Goal: Navigation & Orientation: Find specific page/section

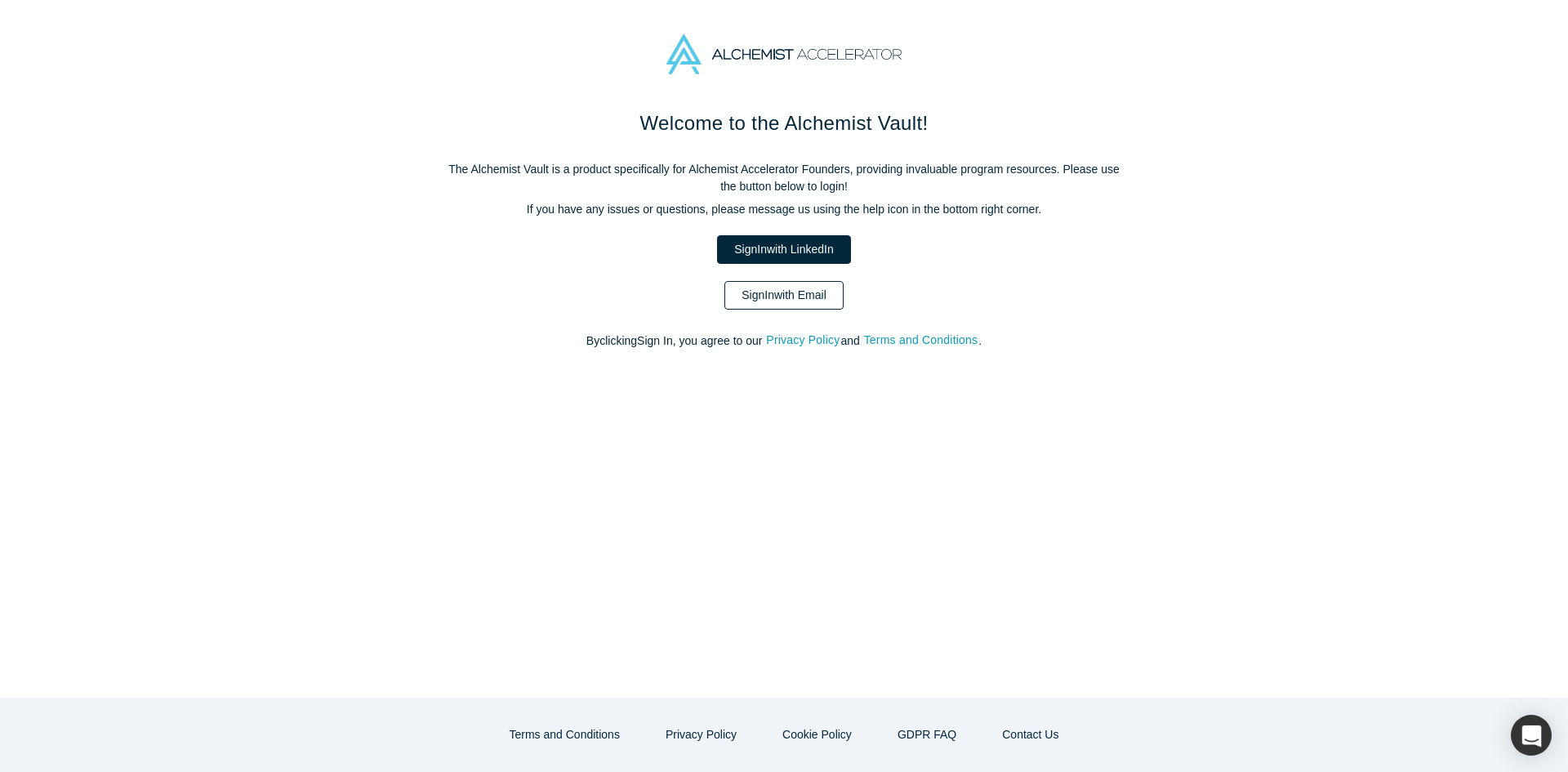
click at [748, 288] on link "Sign In with Email" at bounding box center [784, 295] width 120 height 29
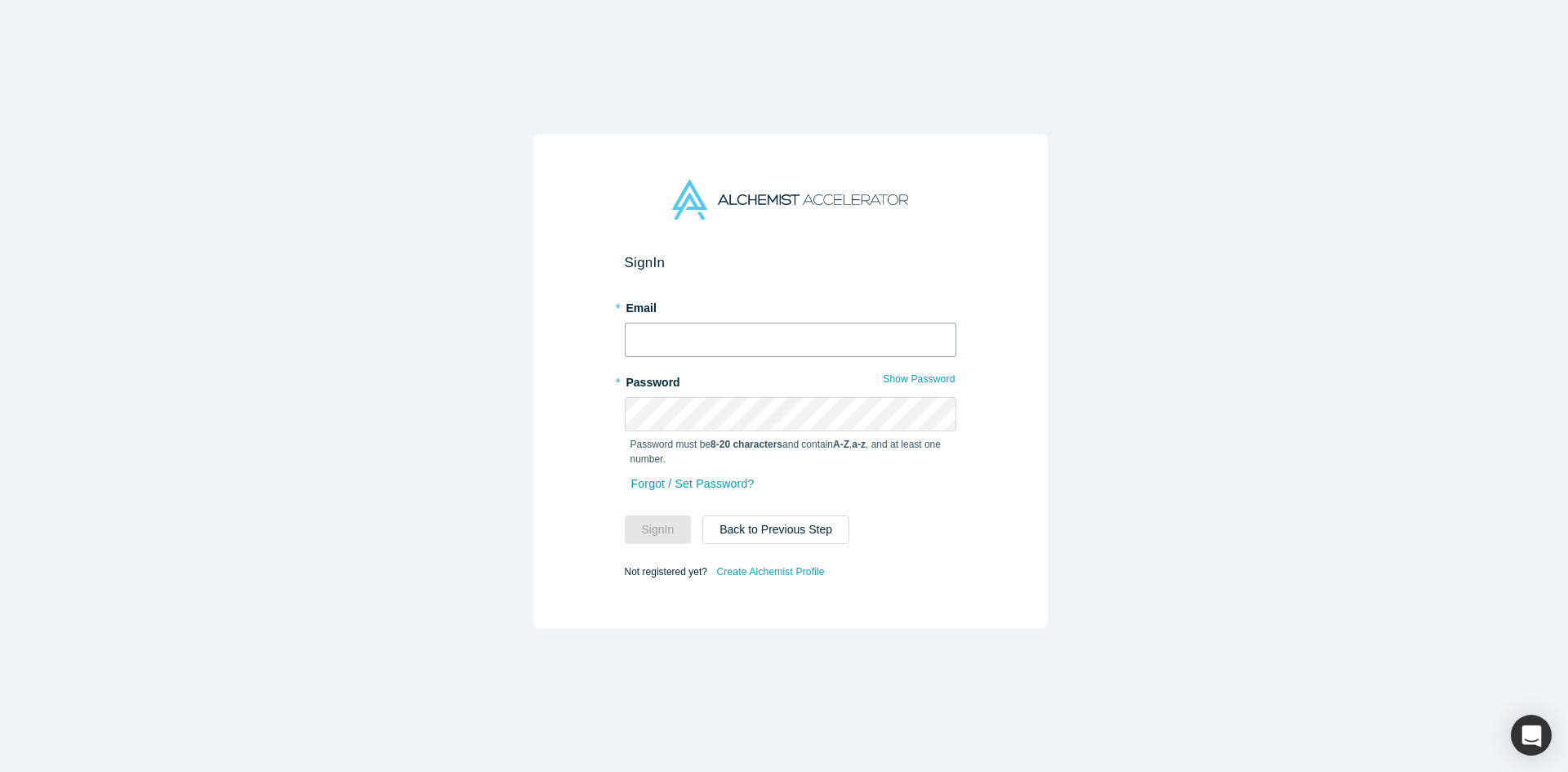
click at [754, 327] on input "text" at bounding box center [790, 339] width 332 height 35
click at [753, 327] on input "text" at bounding box center [790, 339] width 332 height 35
type input "mia@alchemistaccelerator.com"
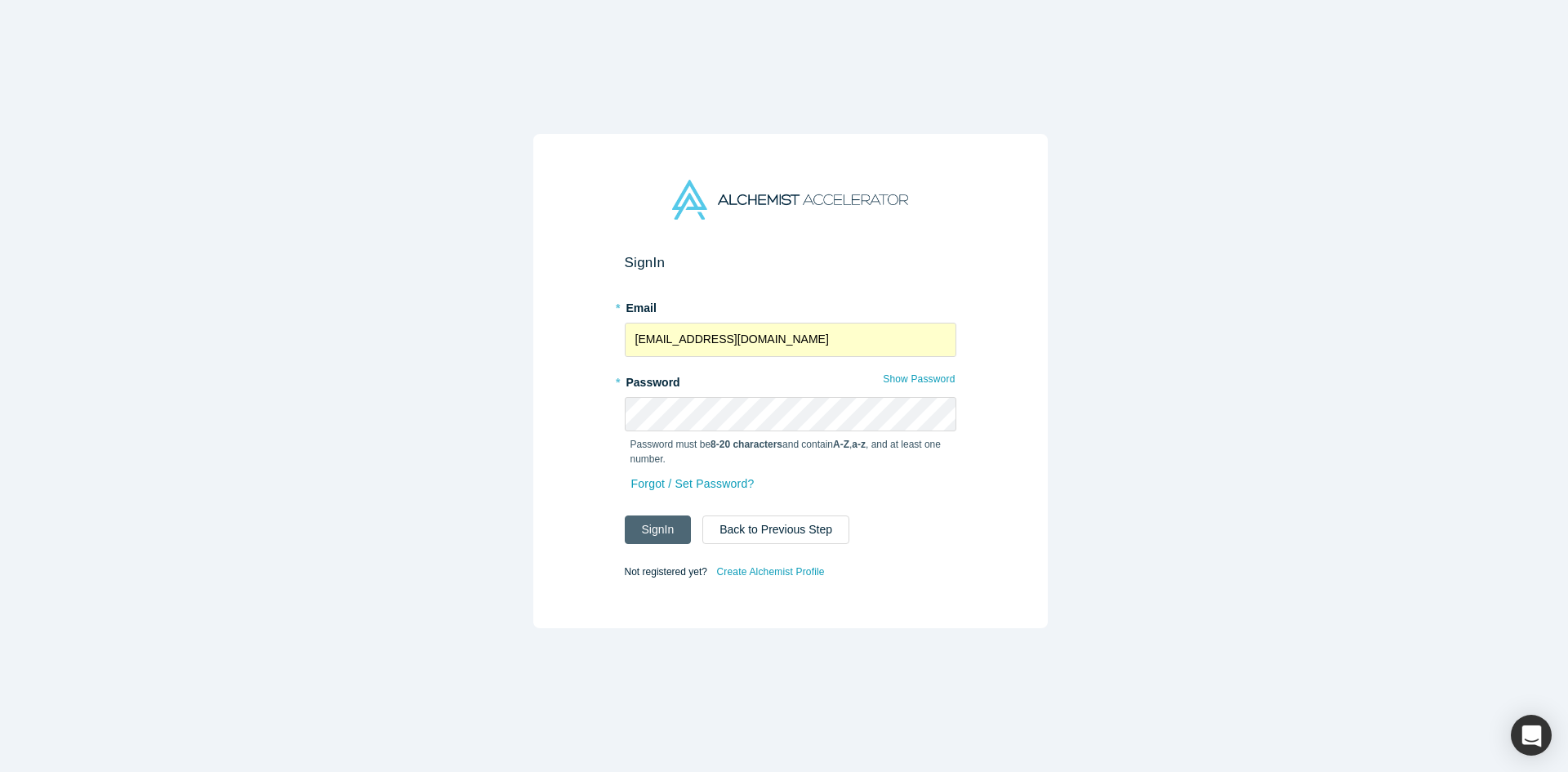
click at [650, 515] on button "Sign In" at bounding box center [658, 529] width 67 height 29
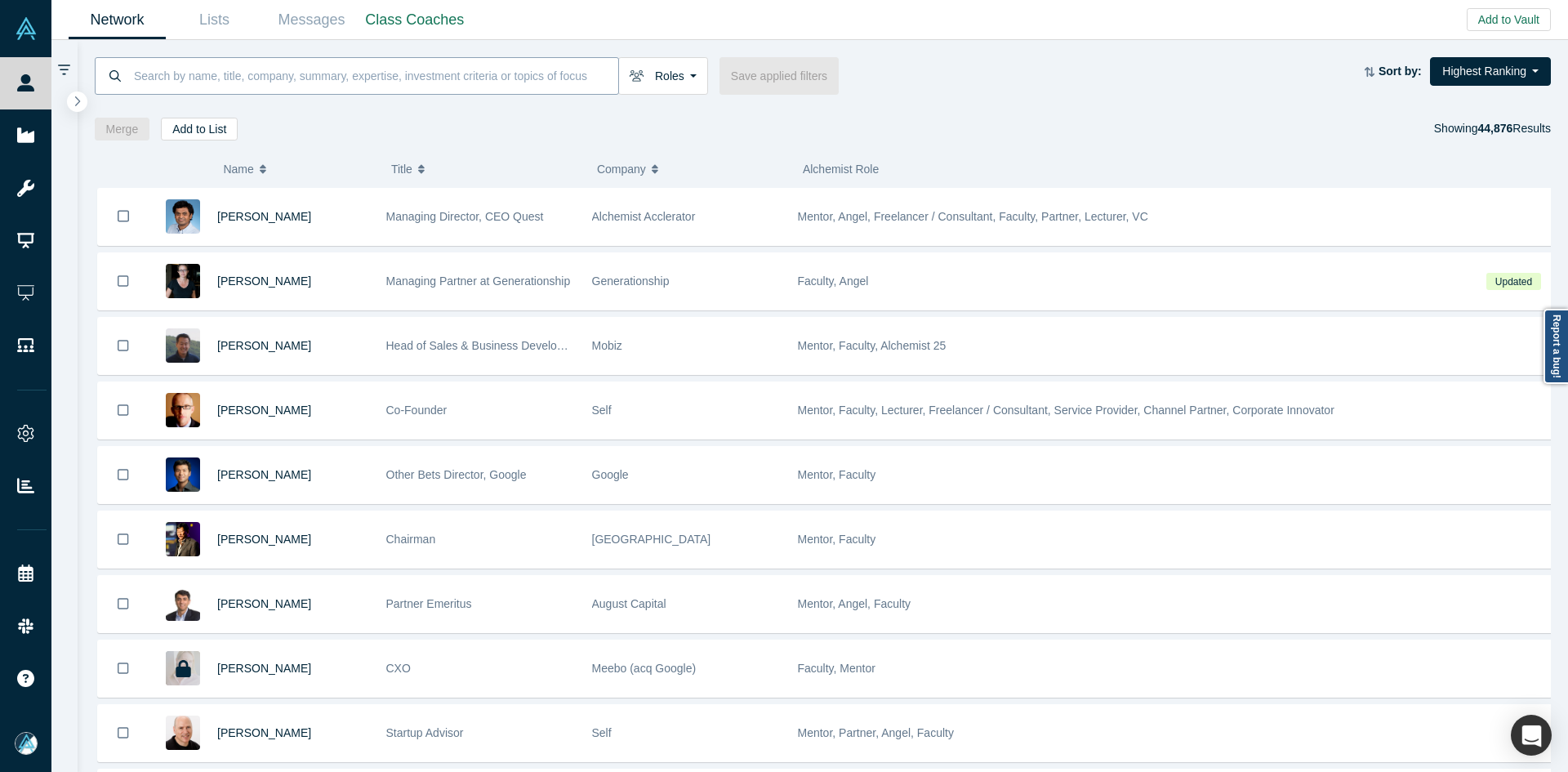
click at [391, 69] on input at bounding box center [376, 75] width 486 height 38
paste input "Shivakrishna Vangala"
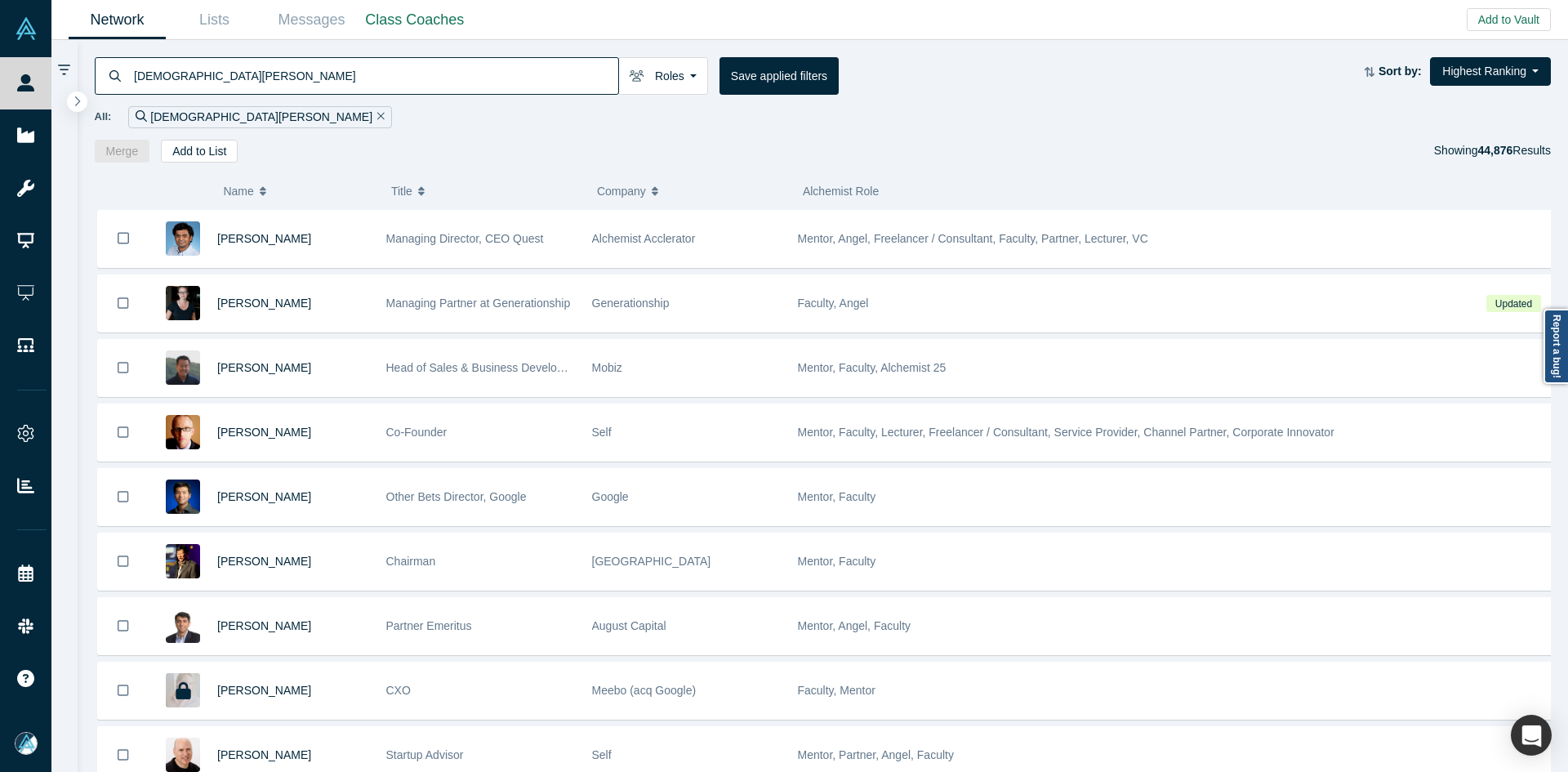
type input "Shivakrishna Vangala"
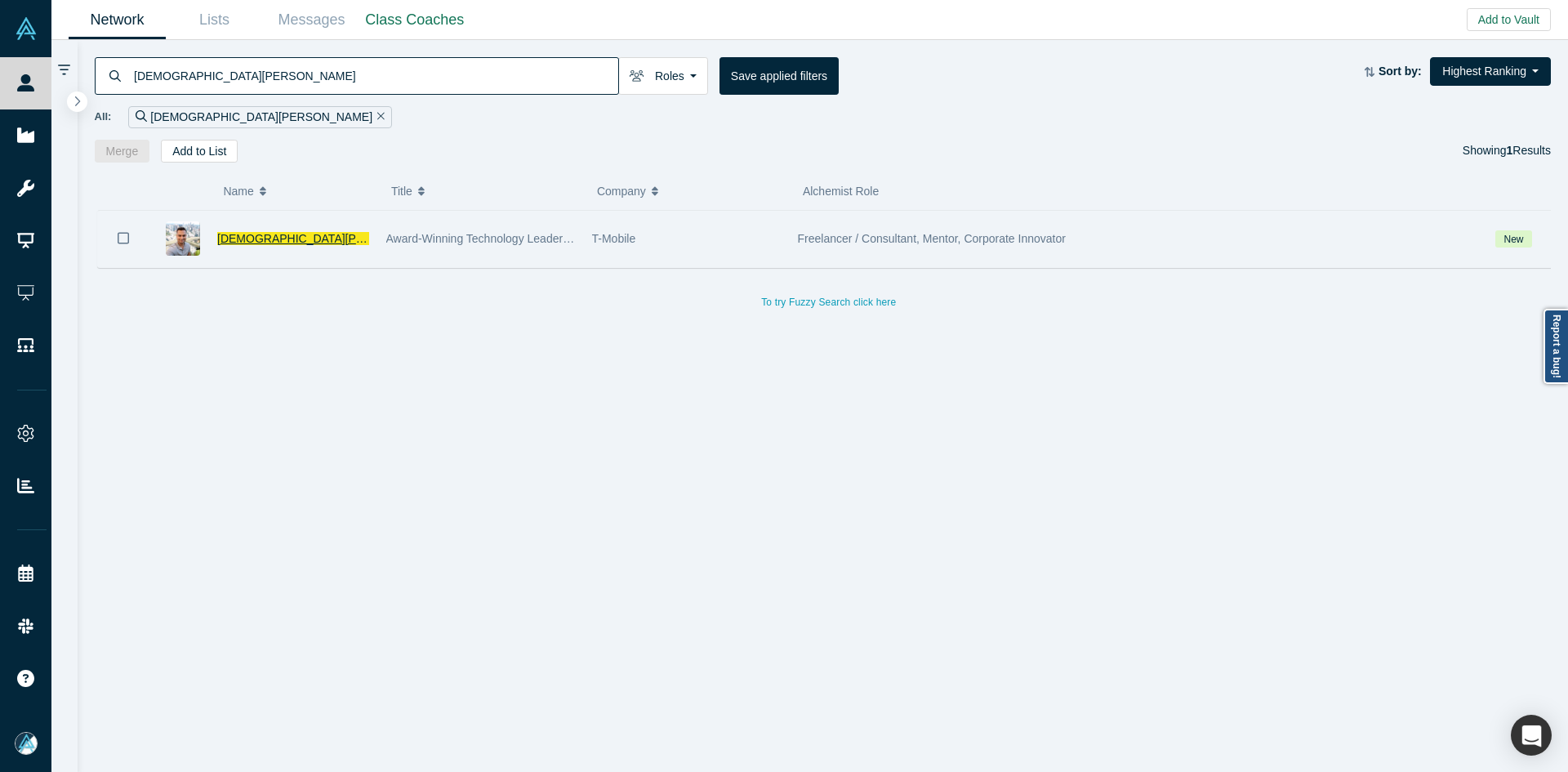
click at [288, 236] on span "Shivakrishna Vangala" at bounding box center [328, 238] width 222 height 13
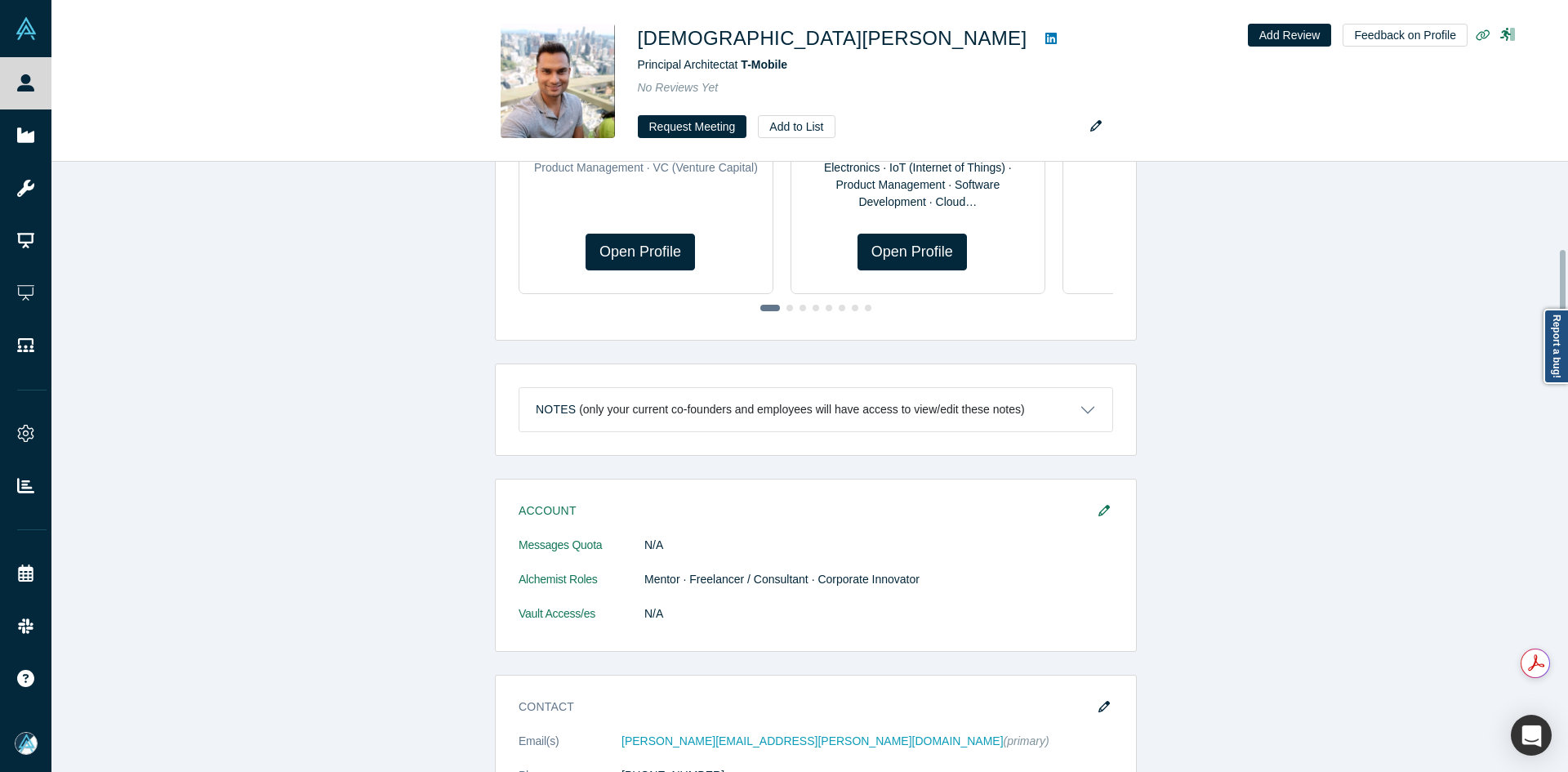
scroll to position [490, 0]
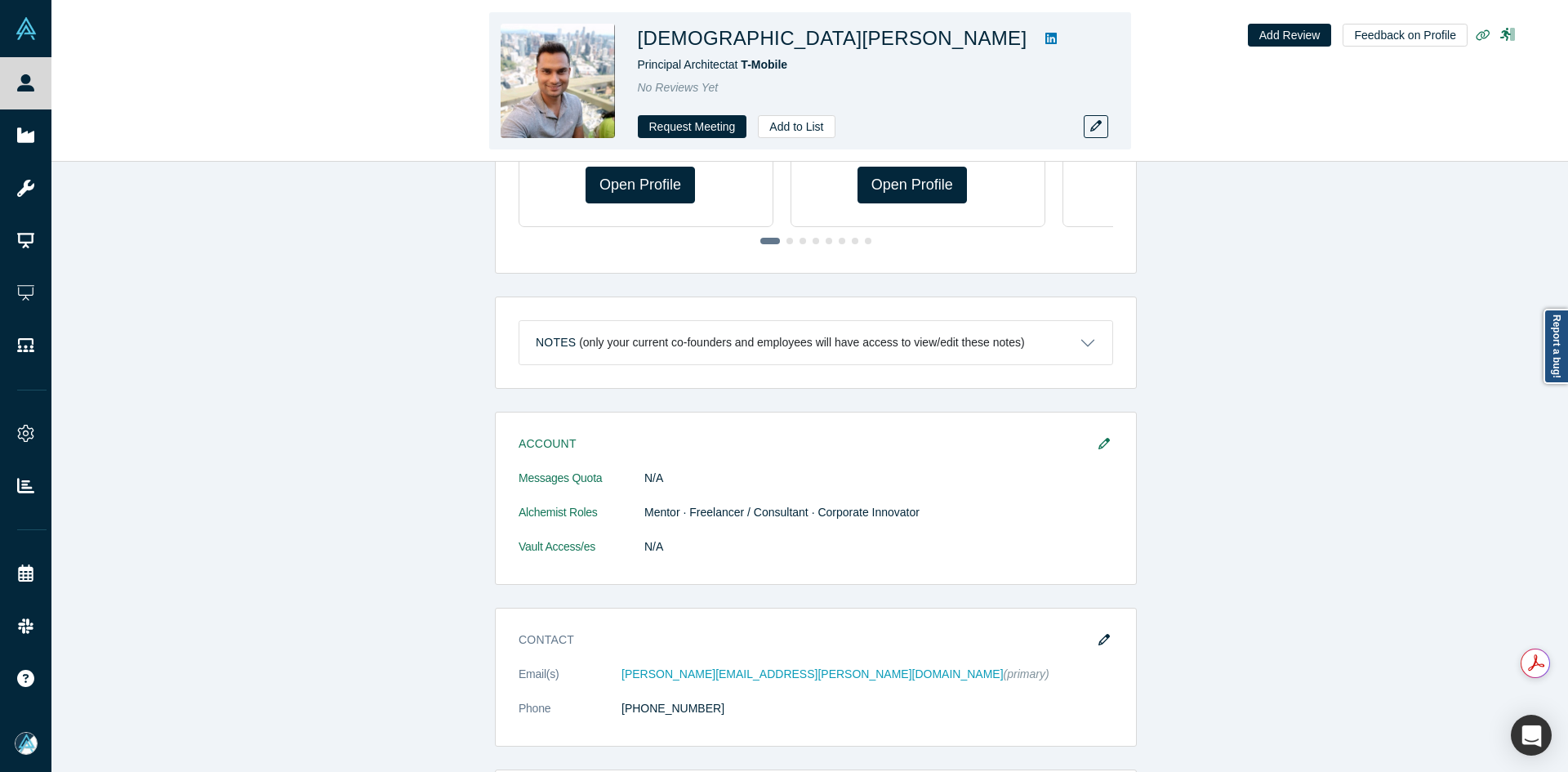
click at [1045, 35] on icon at bounding box center [1050, 38] width 11 height 11
drag, startPoint x: 822, startPoint y: 45, endPoint x: 638, endPoint y: 47, distance: 184.0
click at [638, 47] on h1 "Shivakrishna Vangala" at bounding box center [832, 37] width 390 height 29
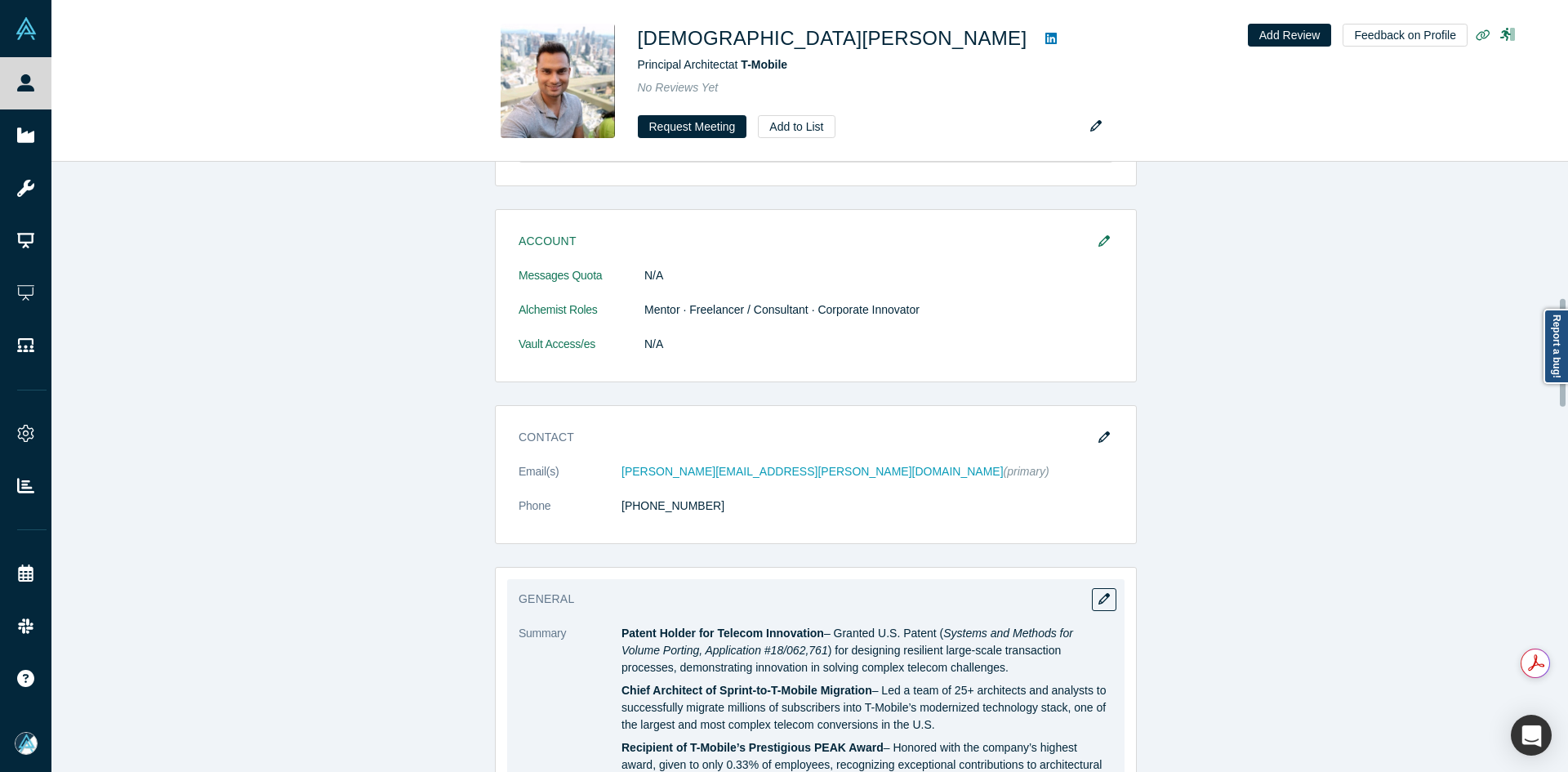
scroll to position [898, 0]
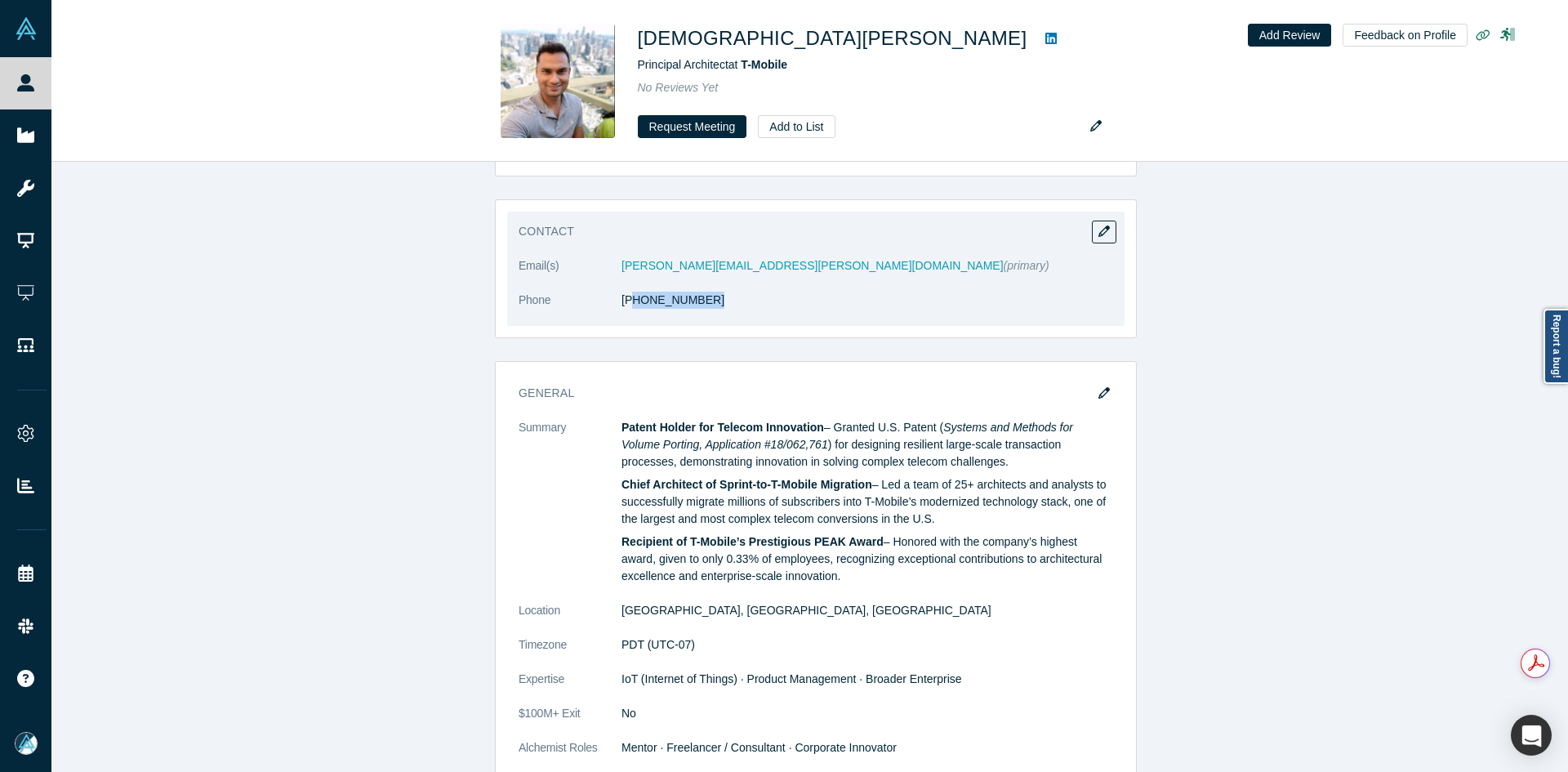
drag, startPoint x: 689, startPoint y: 314, endPoint x: 628, endPoint y: 315, distance: 61.0
click at [628, 315] on dl "Email(s) shivakrishna.vangala@gmail.com (primary) Phone (425) 624-8521" at bounding box center [816, 291] width 594 height 68
copy link "25) 624-8521"
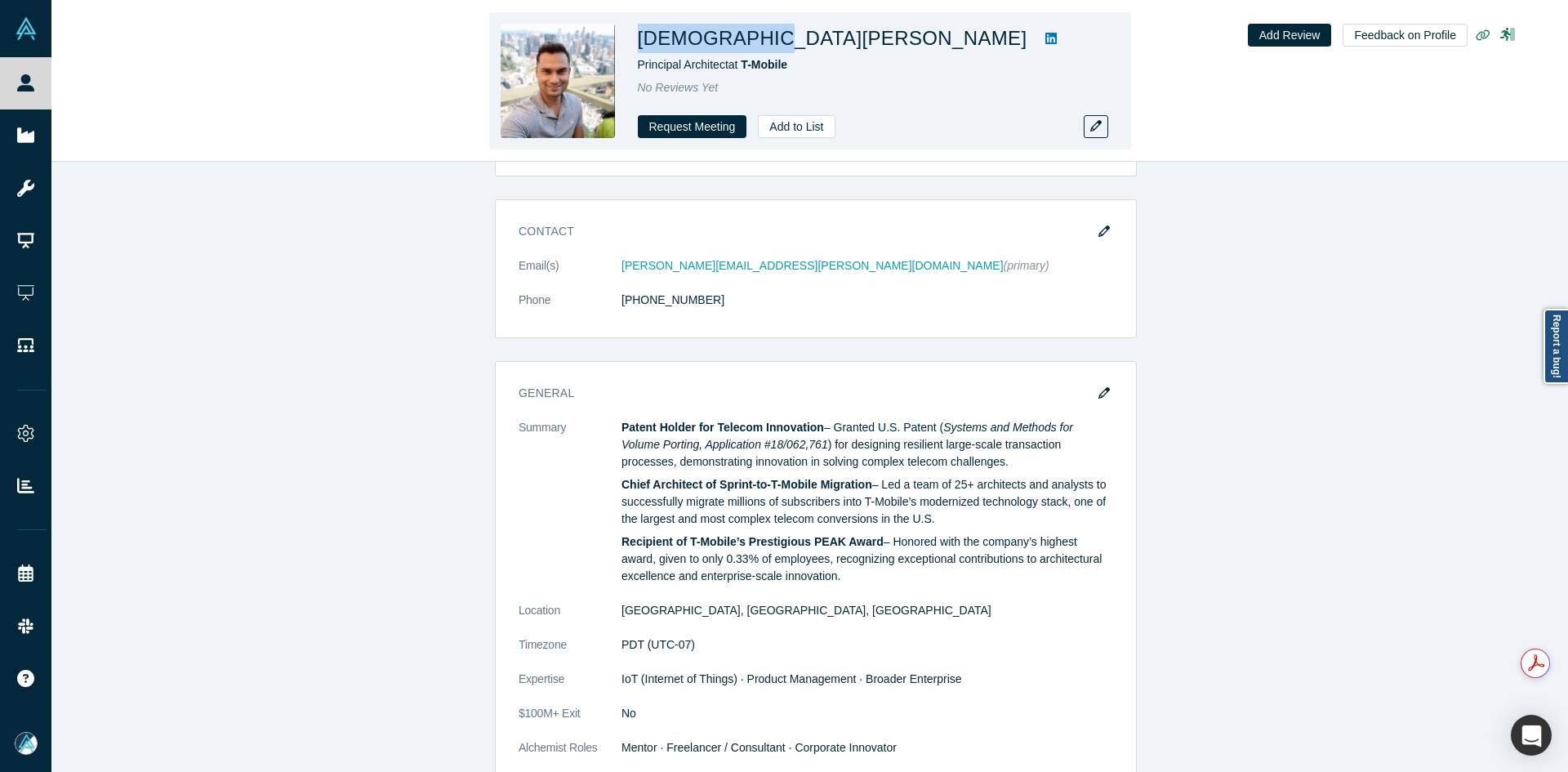
copy h1 "Shivakrishna"
drag, startPoint x: 744, startPoint y: 40, endPoint x: 642, endPoint y: 45, distance: 102.1
click at [642, 45] on h1 "Shivakrishna Vangala" at bounding box center [832, 37] width 390 height 29
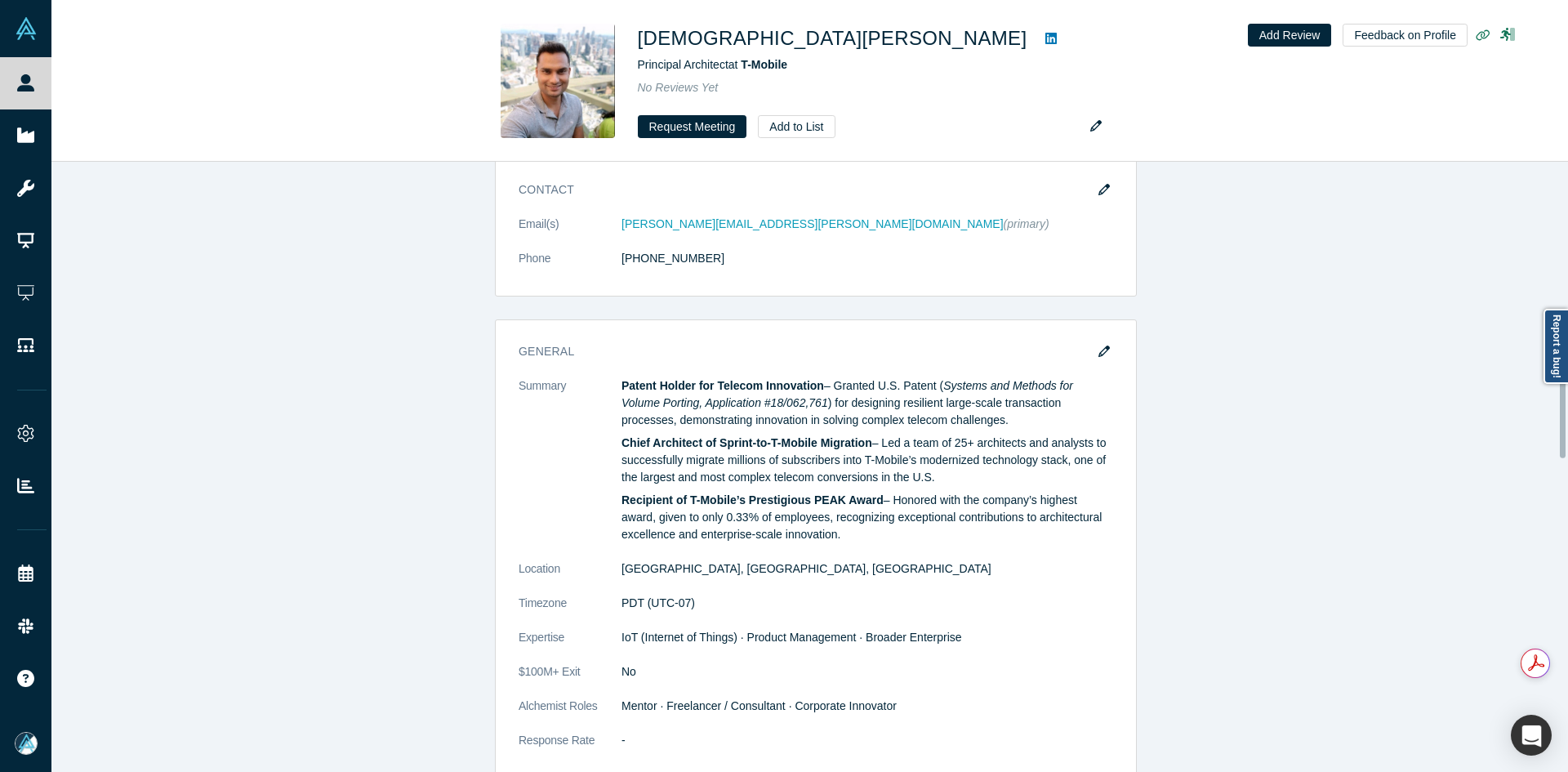
scroll to position [1062, 0]
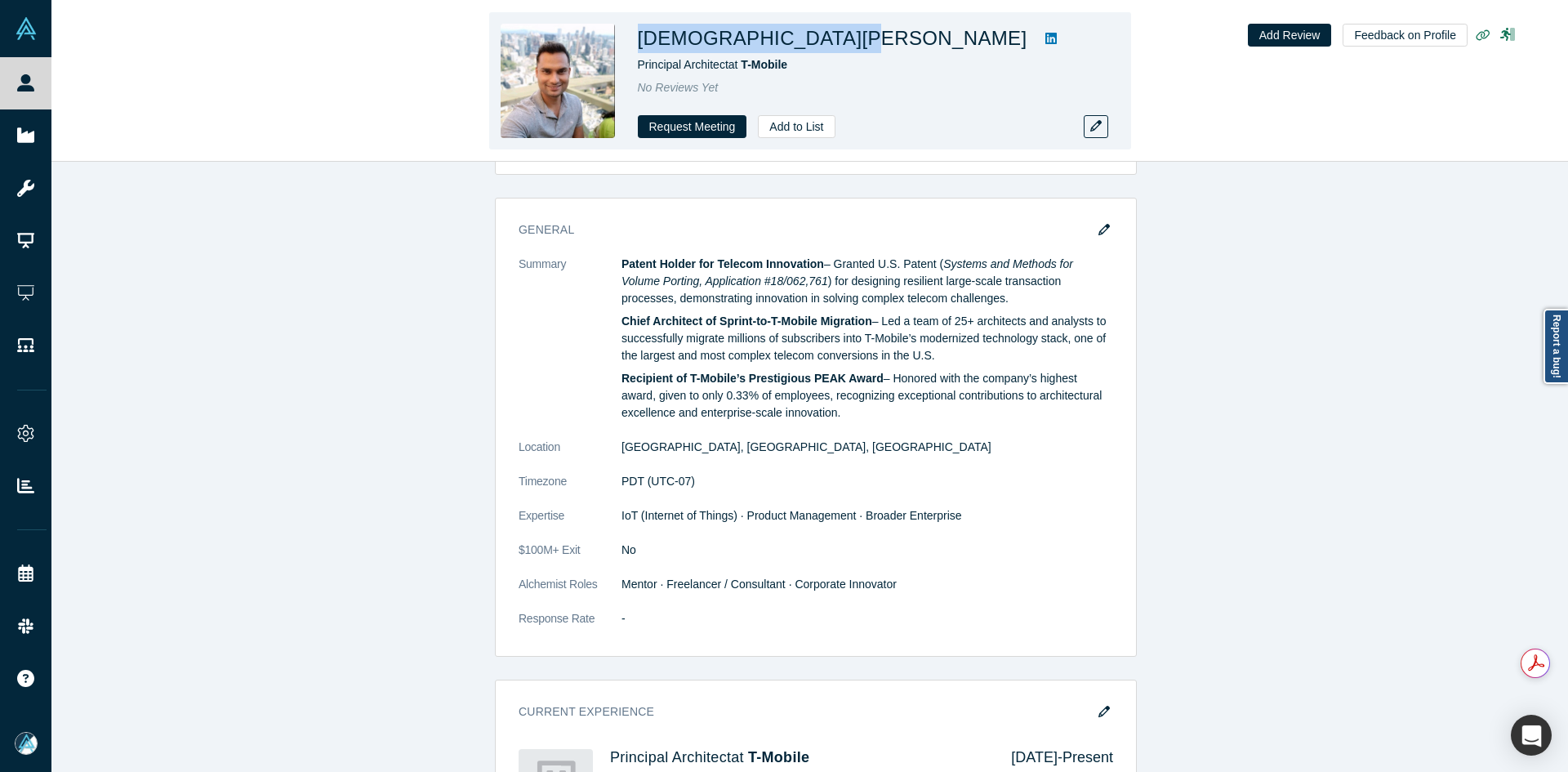
copy h1 "Shivakrishna Vangala"
drag, startPoint x: 822, startPoint y: 41, endPoint x: 635, endPoint y: 44, distance: 187.0
click at [638, 41] on h1 "Shivakrishna Vangala" at bounding box center [832, 37] width 390 height 29
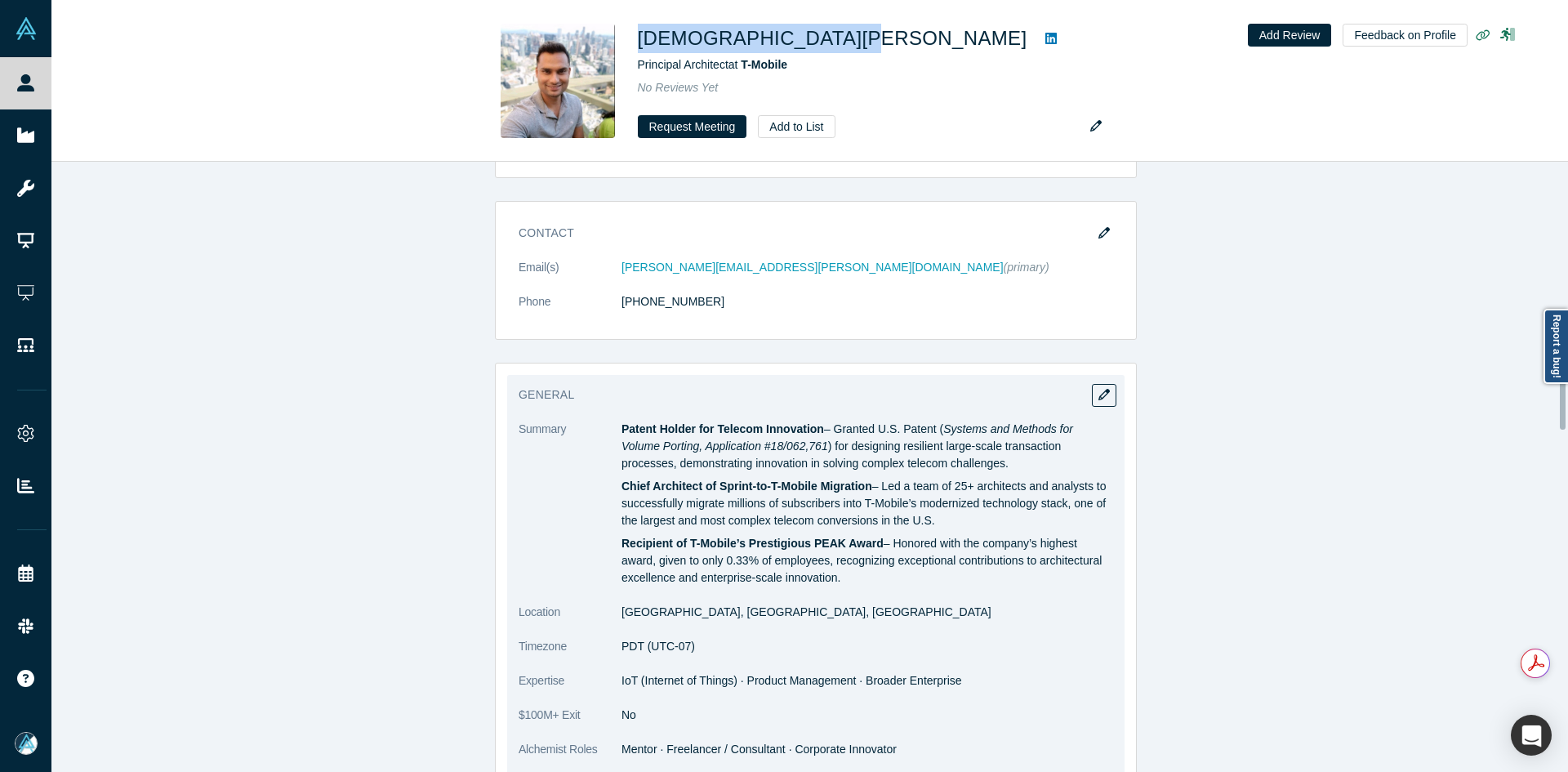
scroll to position [490, 0]
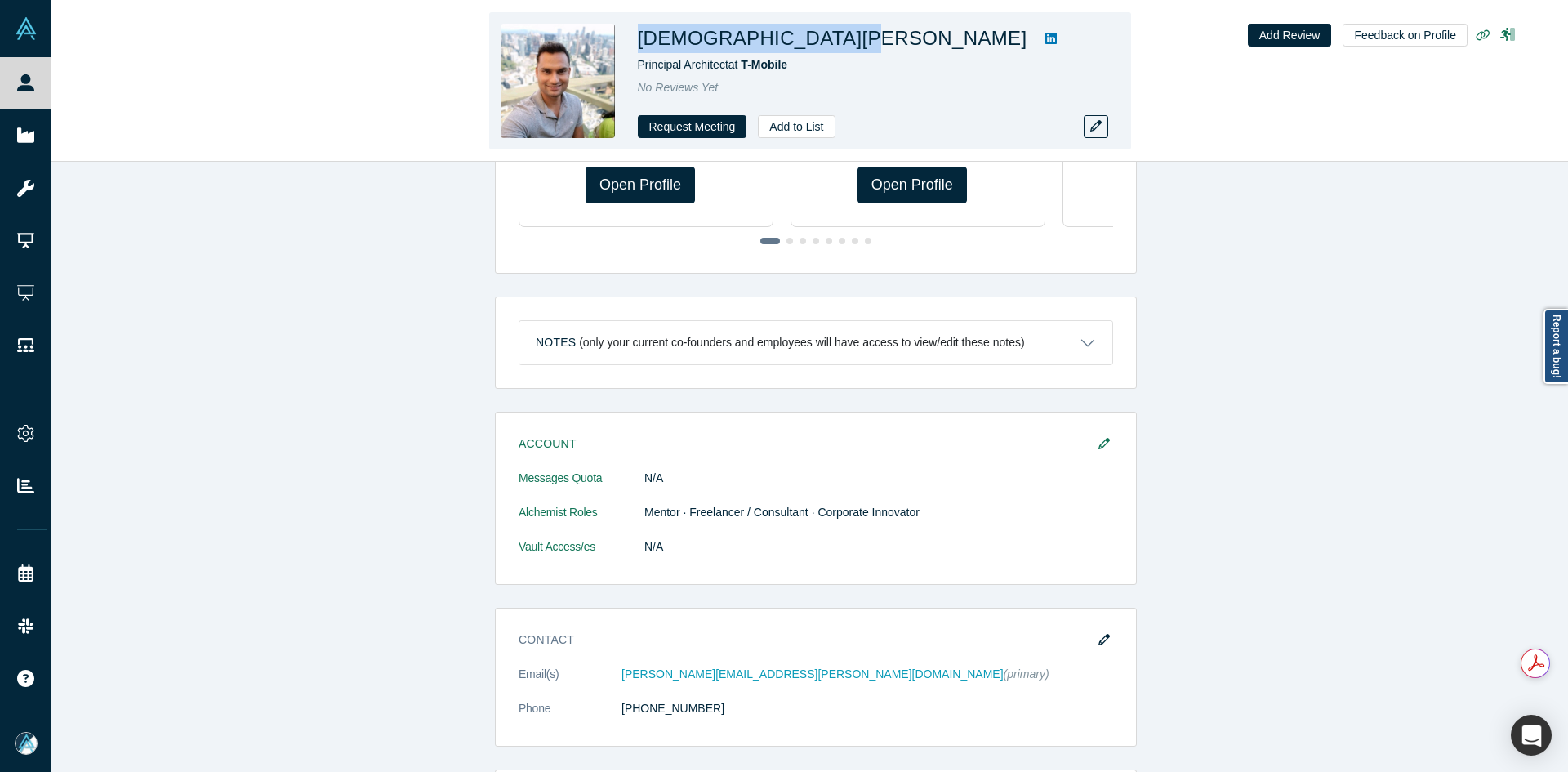
copy h1 "Shivakrishna Vangala"
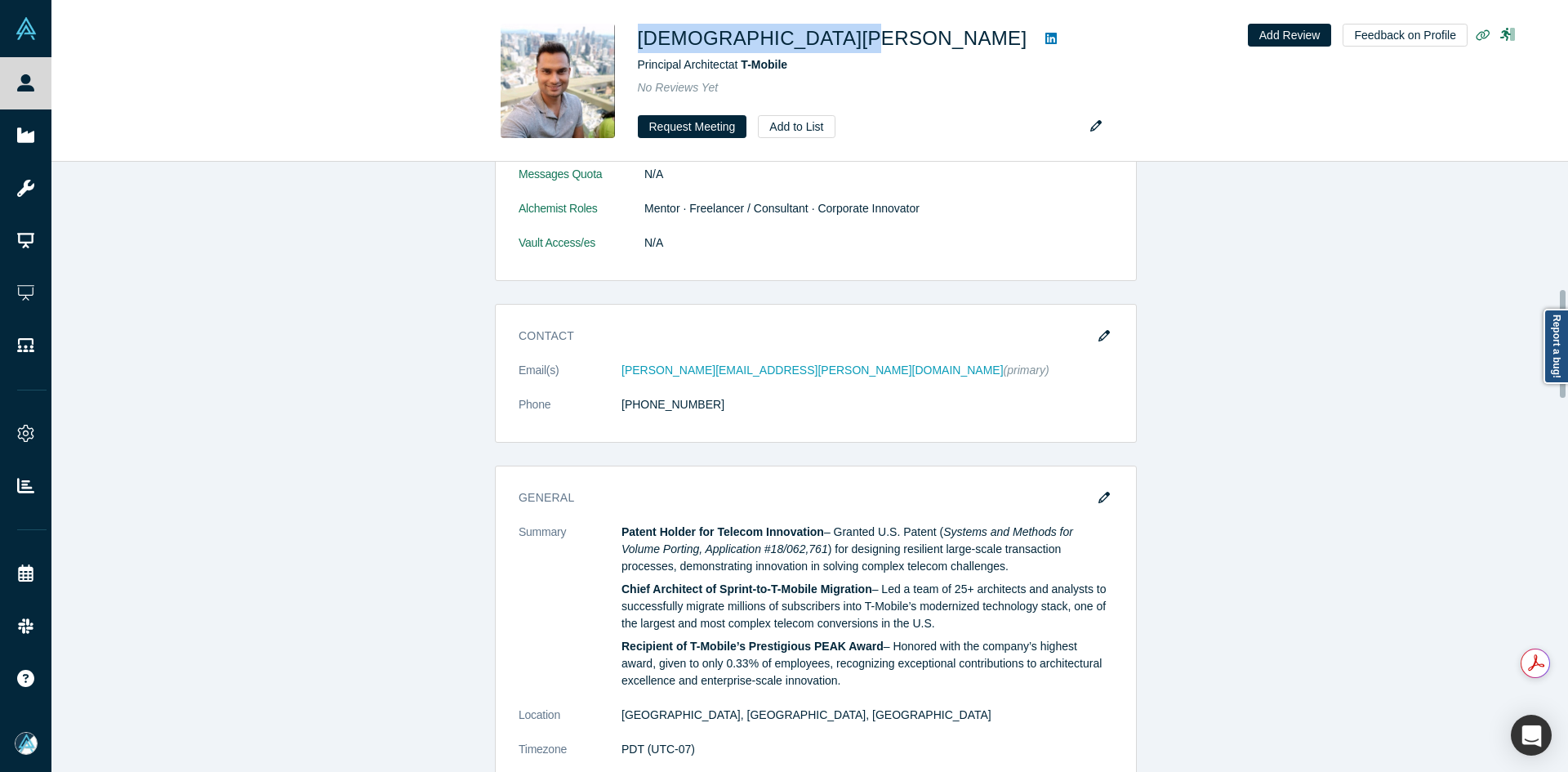
scroll to position [817, 0]
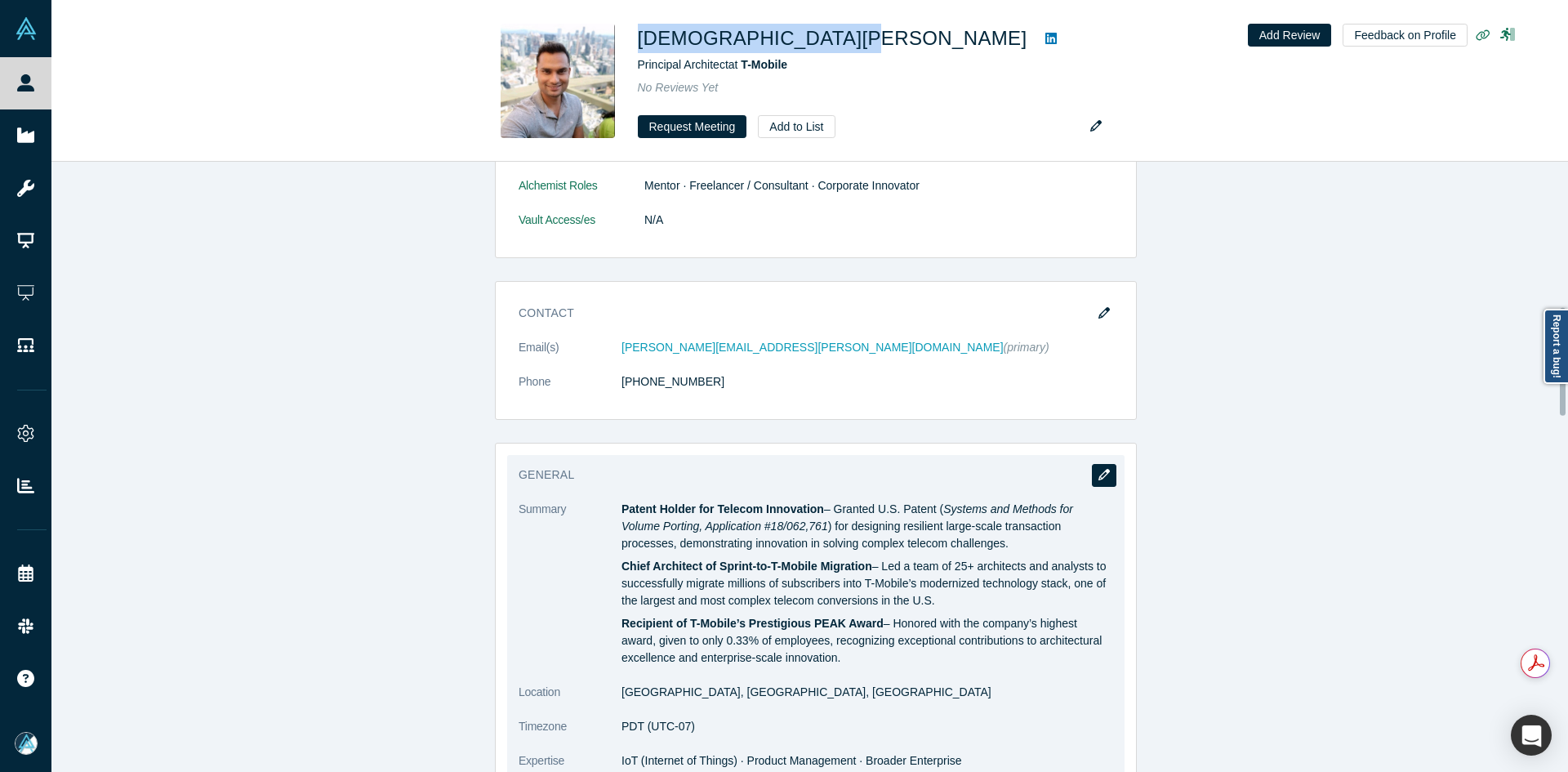
click at [1098, 475] on icon "button" at bounding box center [1104, 475] width 11 height 11
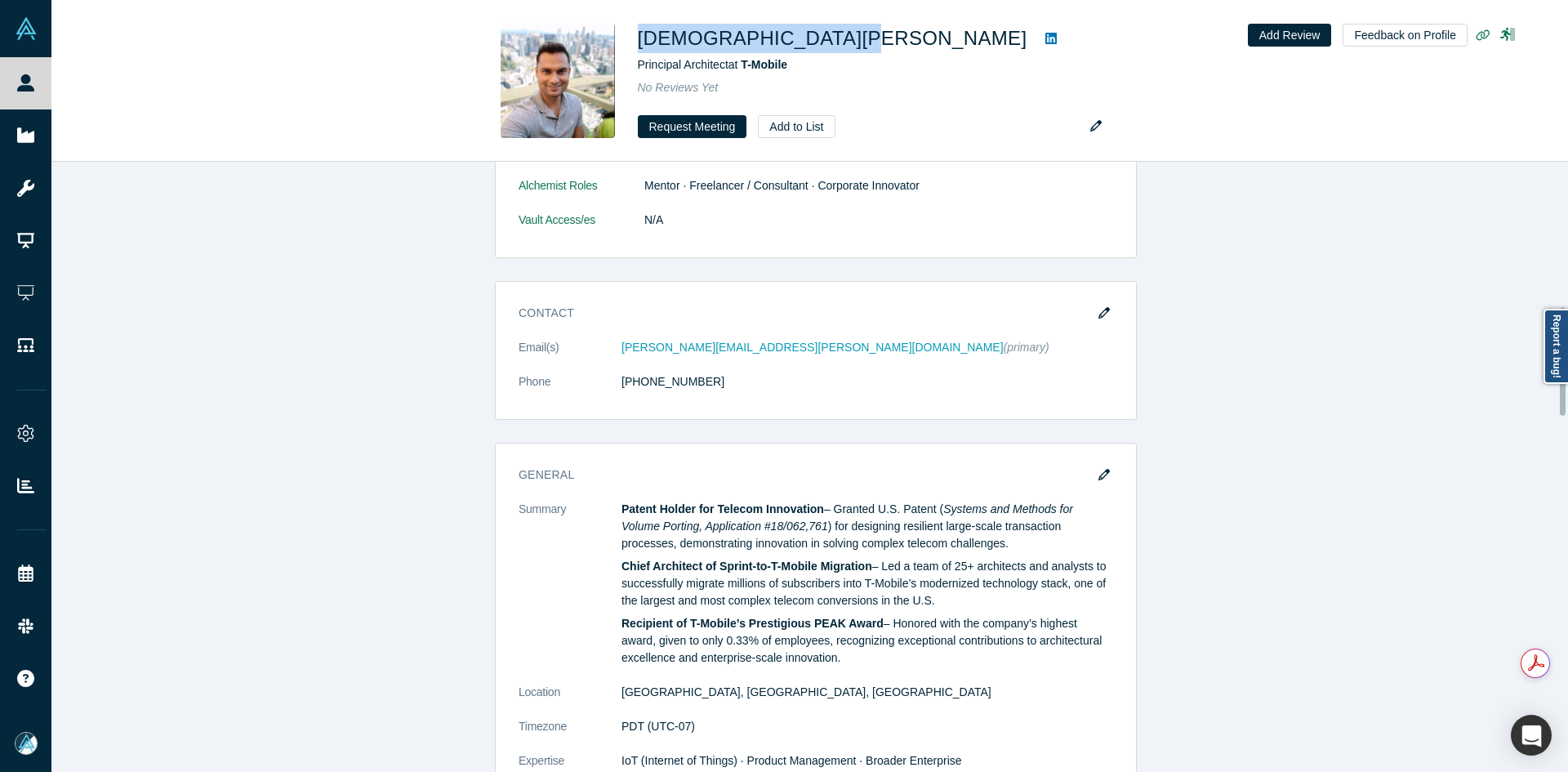
scroll to position [0, 0]
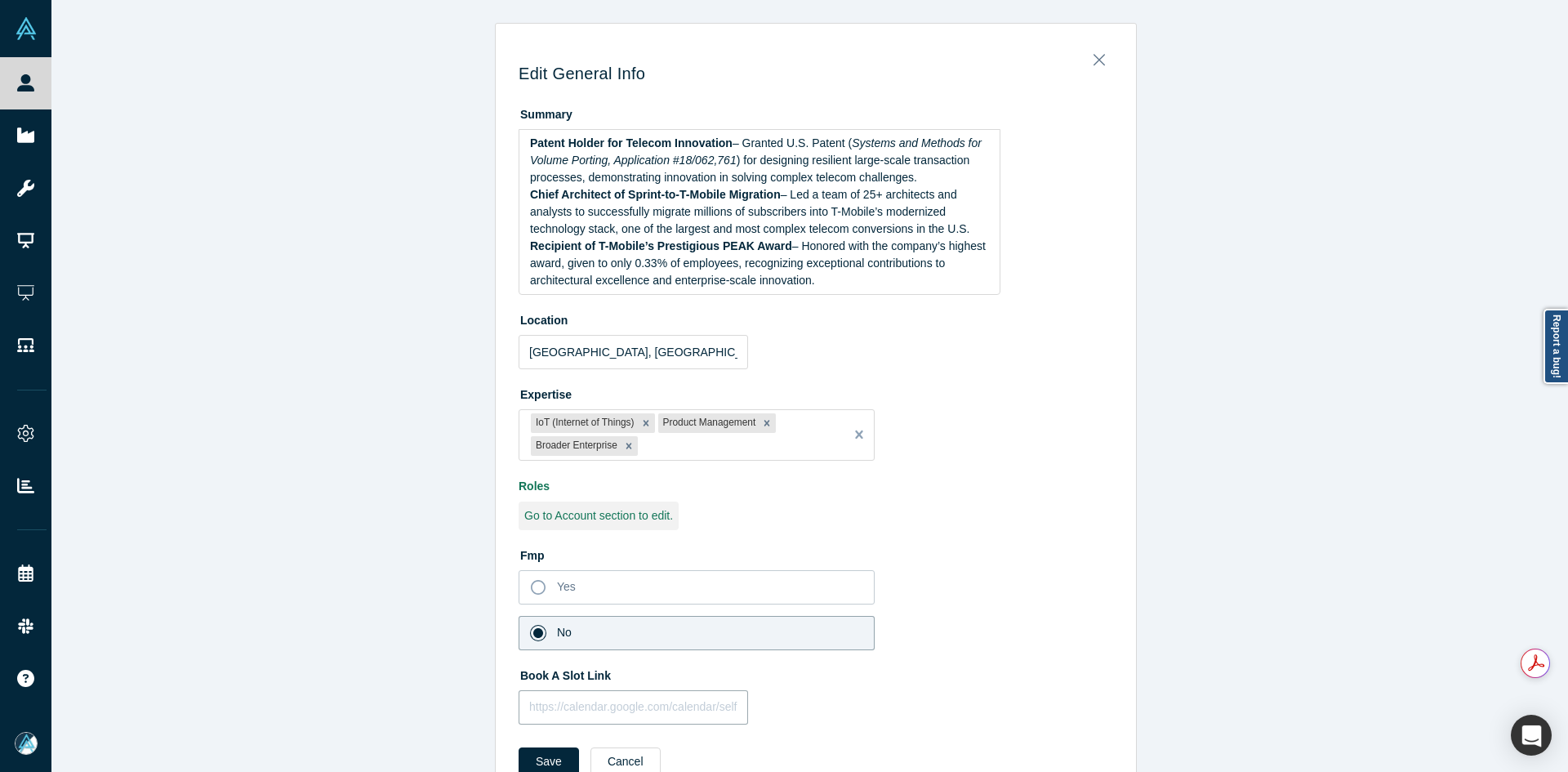
click at [608, 719] on input "text" at bounding box center [634, 707] width 230 height 35
paste input "https://calendar.app.google/DQKwc5ycZDbNcfFv8"
type input "https://calendar.app.google/DQKwc5ycZDbNcfFv8"
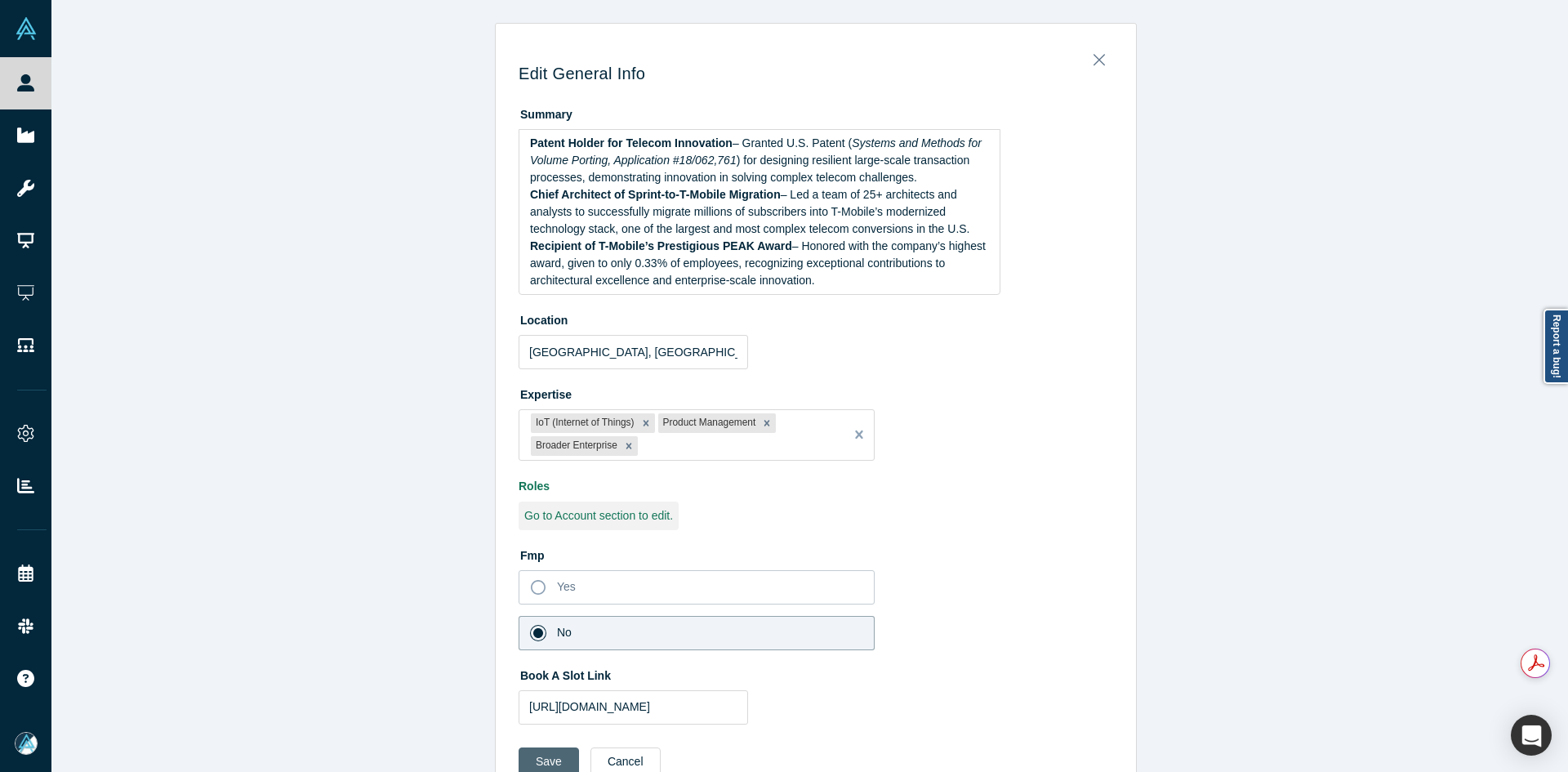
click at [525, 753] on button "Save" at bounding box center [549, 761] width 61 height 29
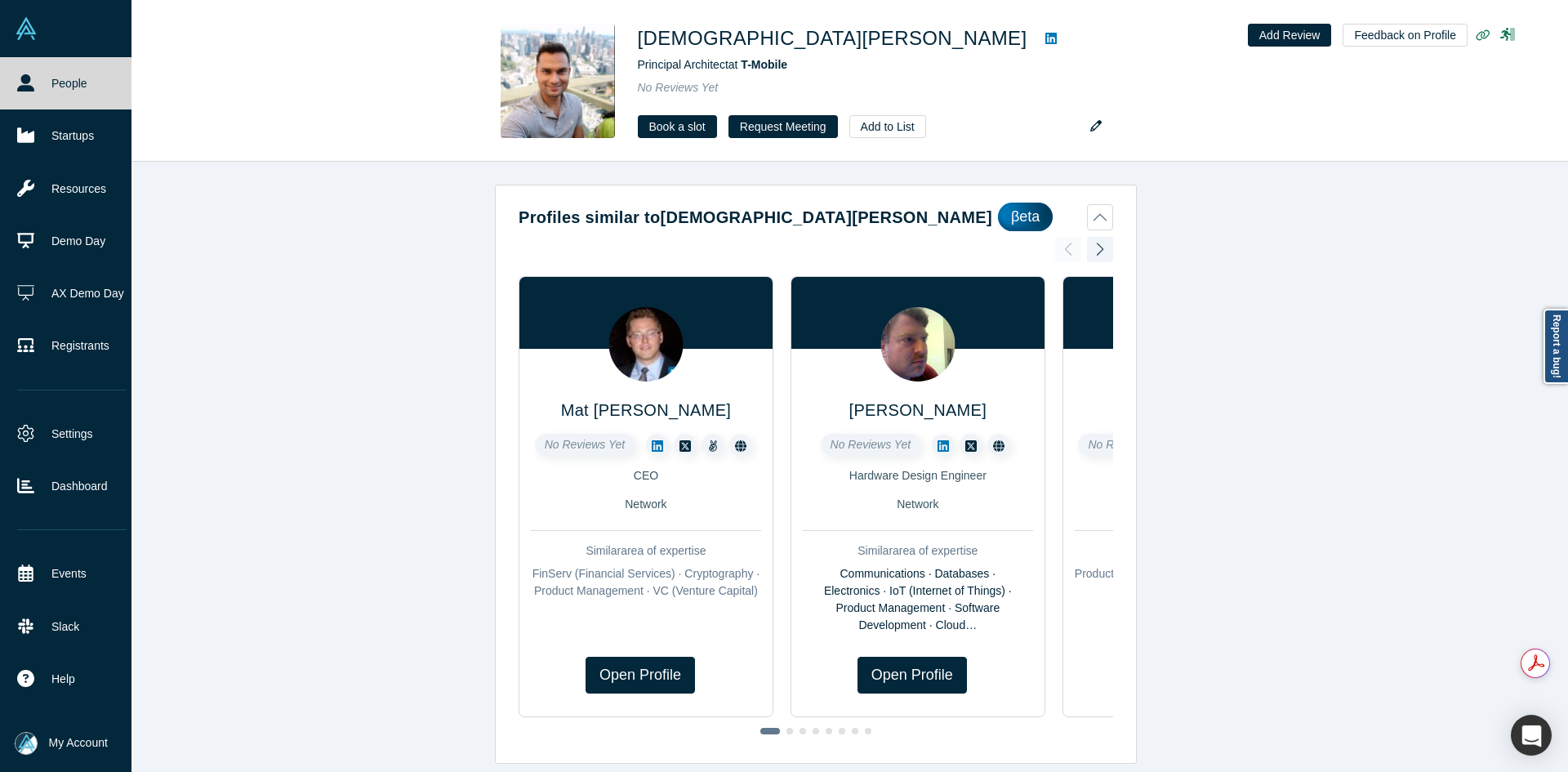
click at [28, 87] on icon at bounding box center [25, 83] width 17 height 17
click at [32, 87] on icon at bounding box center [25, 83] width 17 height 17
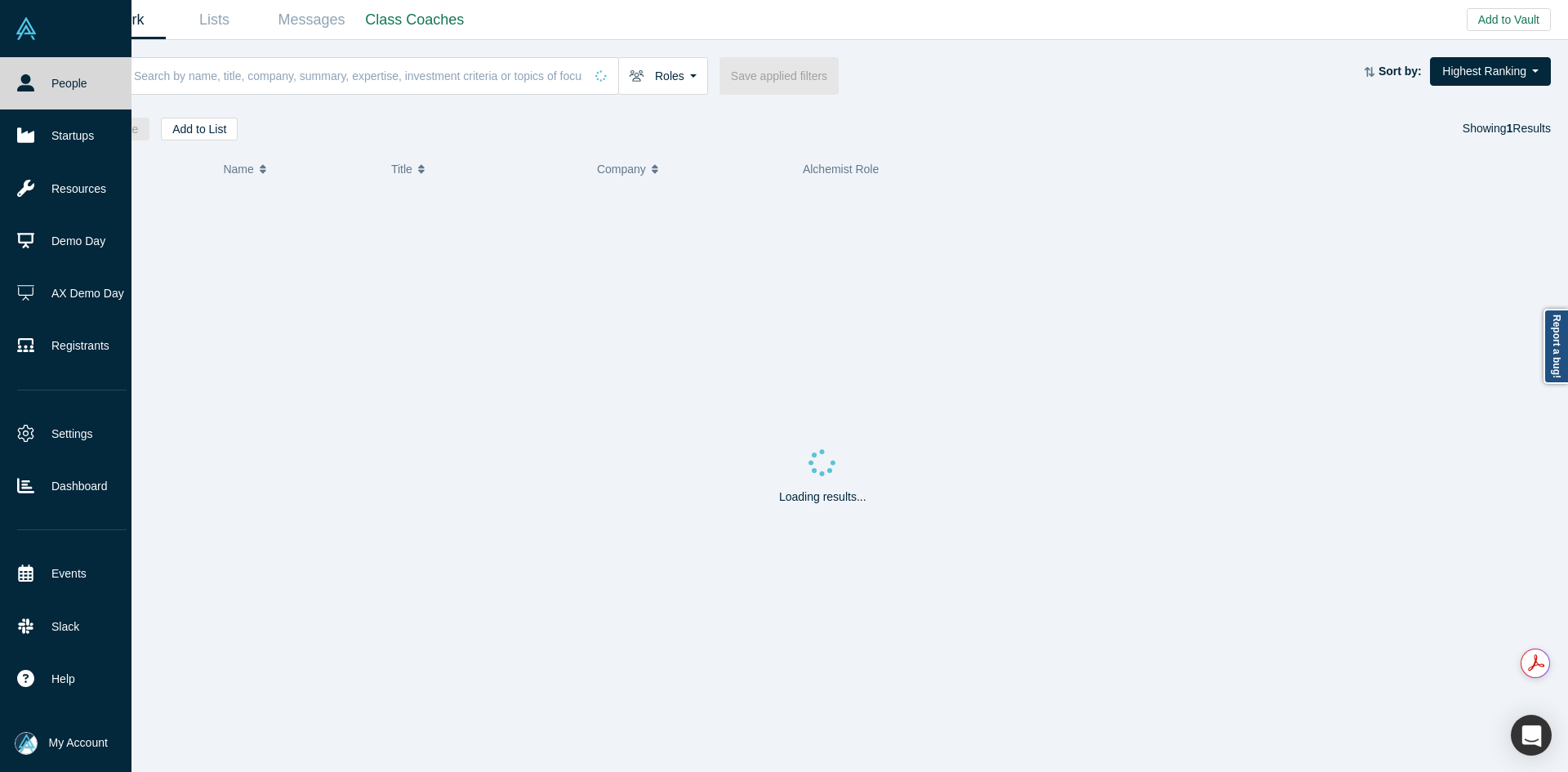
click at [367, 86] on input at bounding box center [358, 75] width 451 height 38
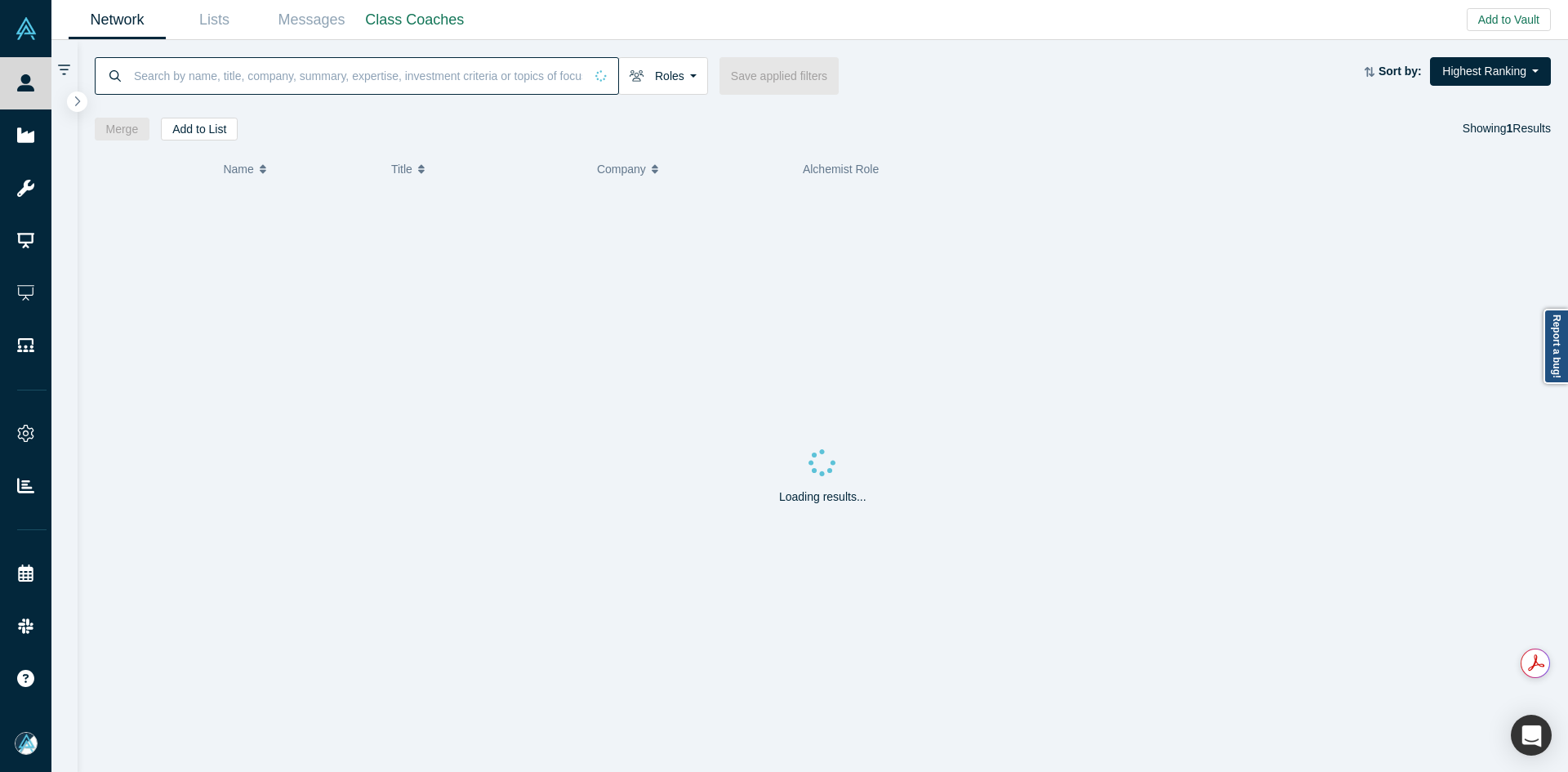
paste input "Steve Shwartz"
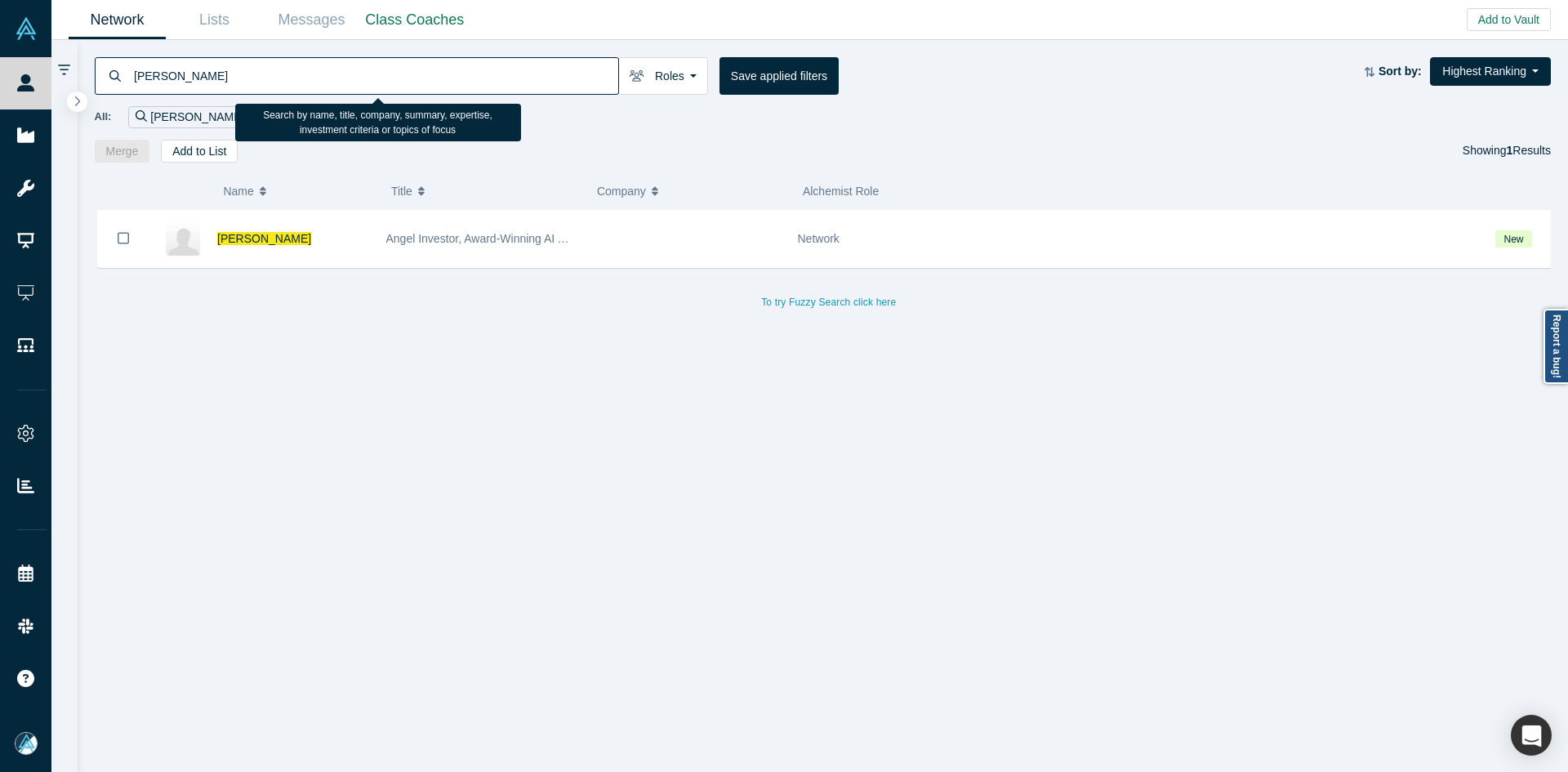
click at [184, 73] on input "Steve Shwartz" at bounding box center [376, 75] width 486 height 38
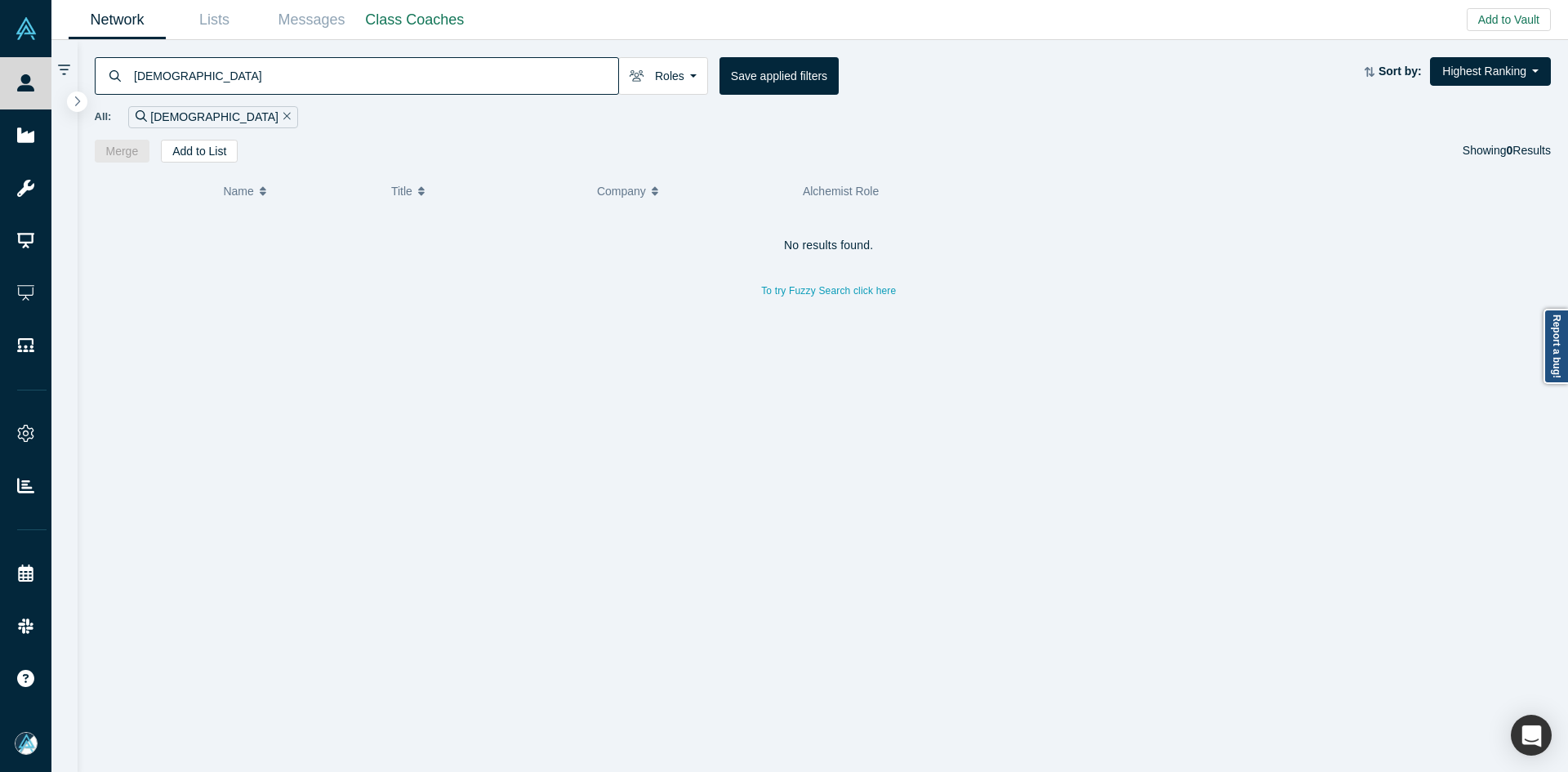
drag, startPoint x: 275, startPoint y: 79, endPoint x: 284, endPoint y: 81, distance: 9.2
click at [276, 80] on input "shivakrishnan" at bounding box center [376, 75] width 486 height 38
type input "shivakrishna"
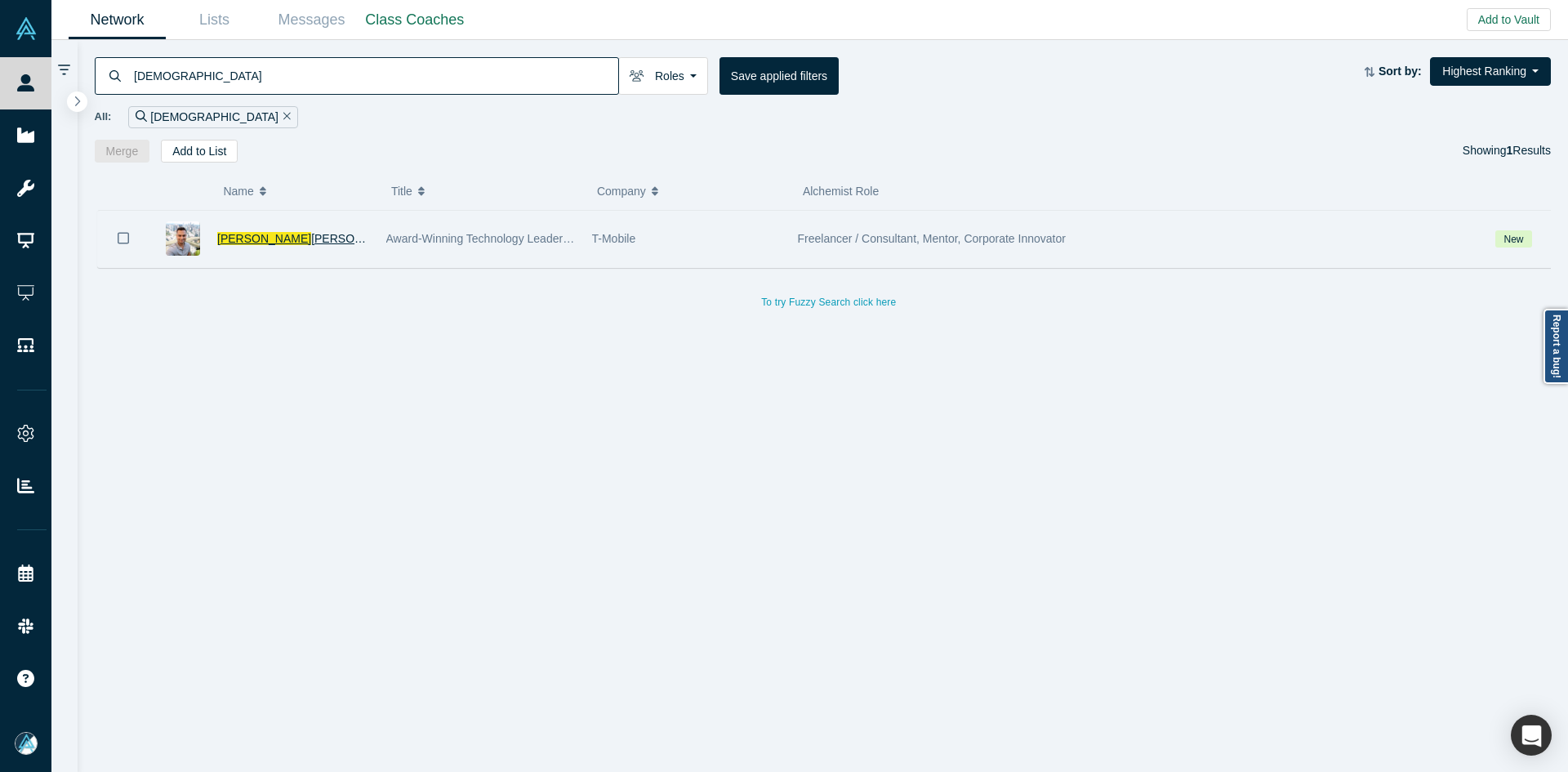
click at [267, 241] on span "Shivakrishna" at bounding box center [264, 238] width 93 height 13
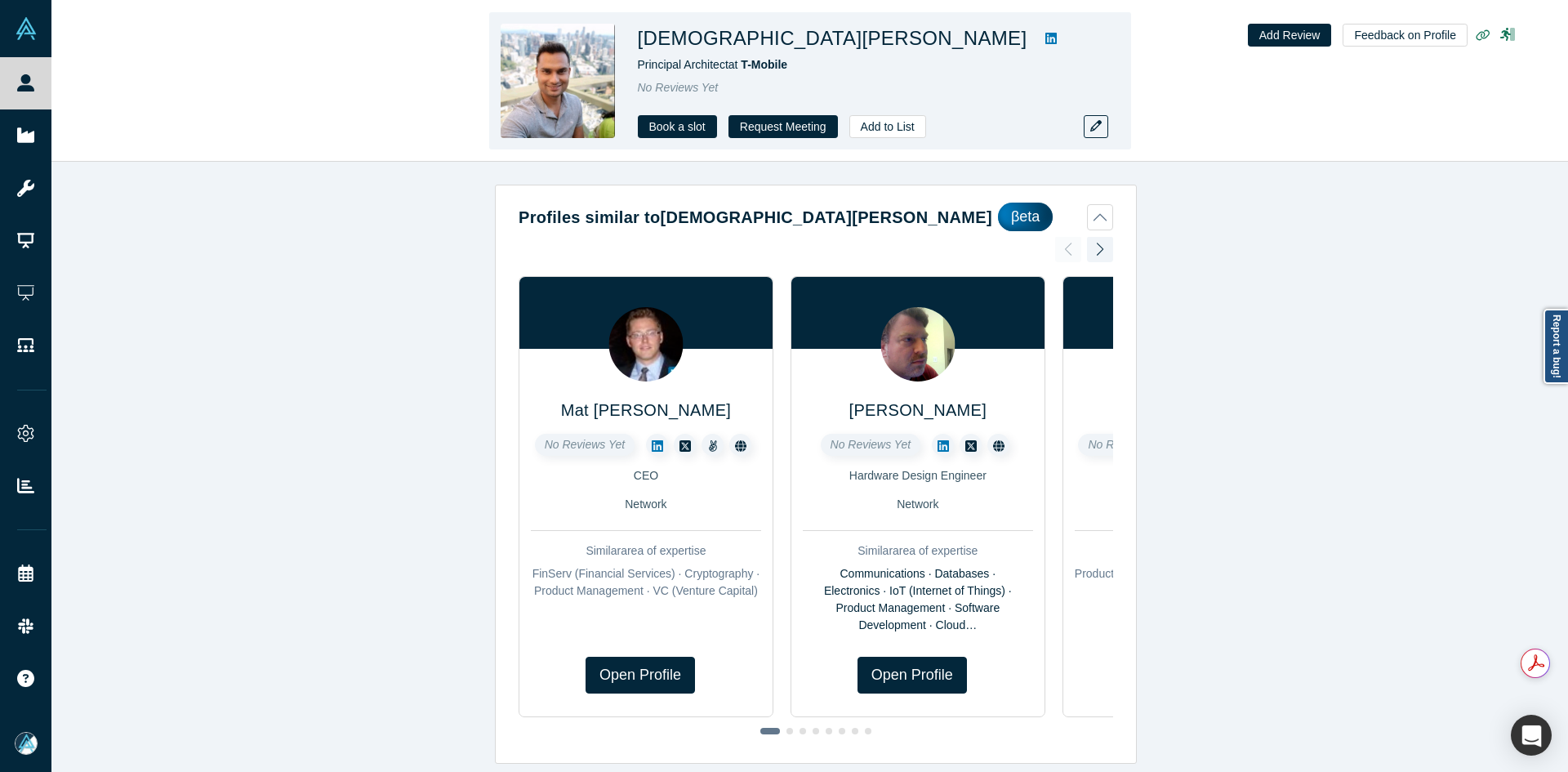
click at [379, 126] on div "Shivakrishna Vangala Principal Architect at T-Mobile No Reviews Yet Book a slot…" at bounding box center [809, 81] width 1517 height 161
copy h1 "hivakrishna Vangala"
drag, startPoint x: 821, startPoint y: 44, endPoint x: 638, endPoint y: 46, distance: 183.0
click at [638, 46] on h1 "Shivakrishna Vangala" at bounding box center [832, 37] width 390 height 29
copy h1 "Shivakrishna Vangala"
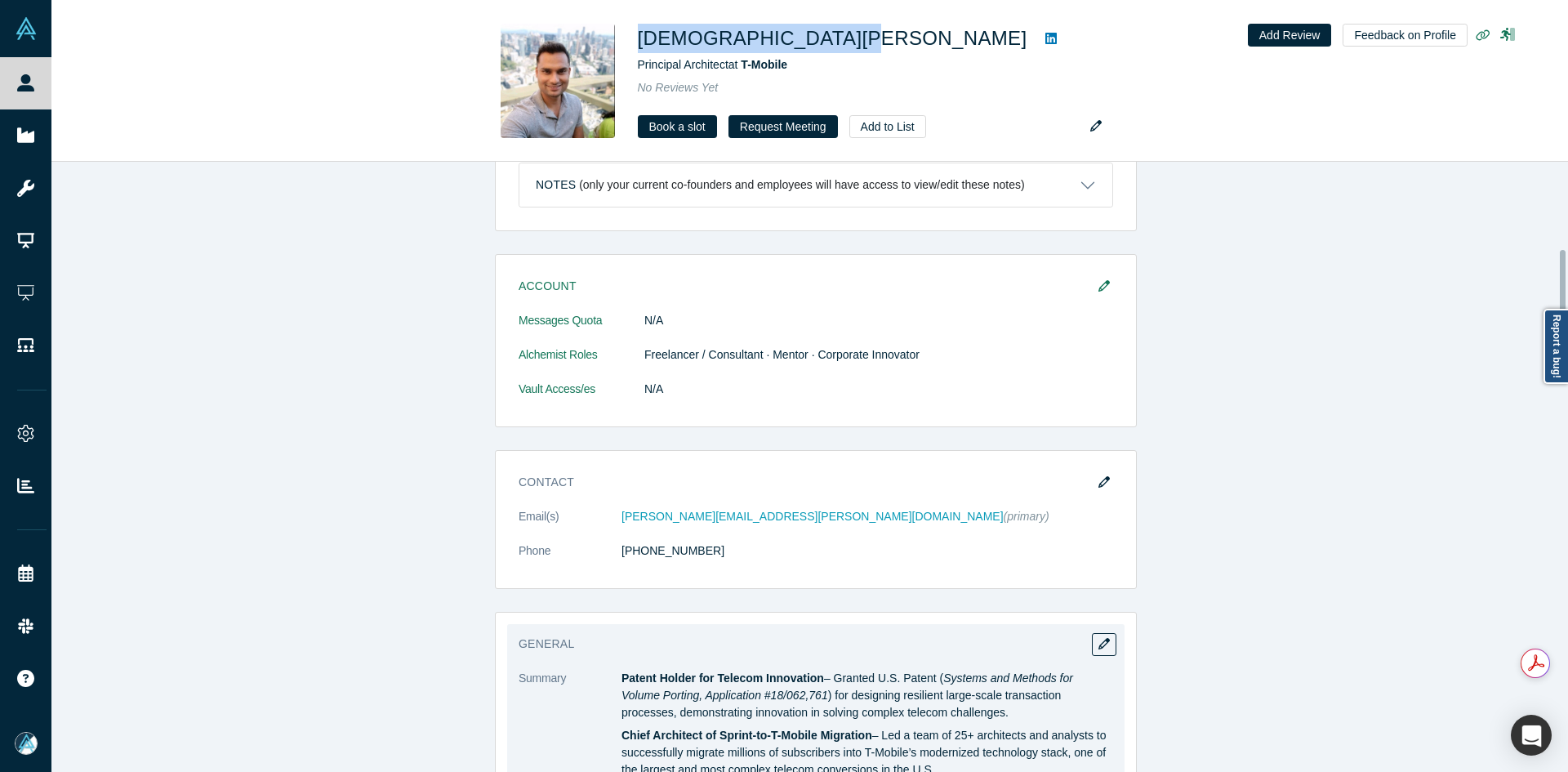
scroll to position [980, 0]
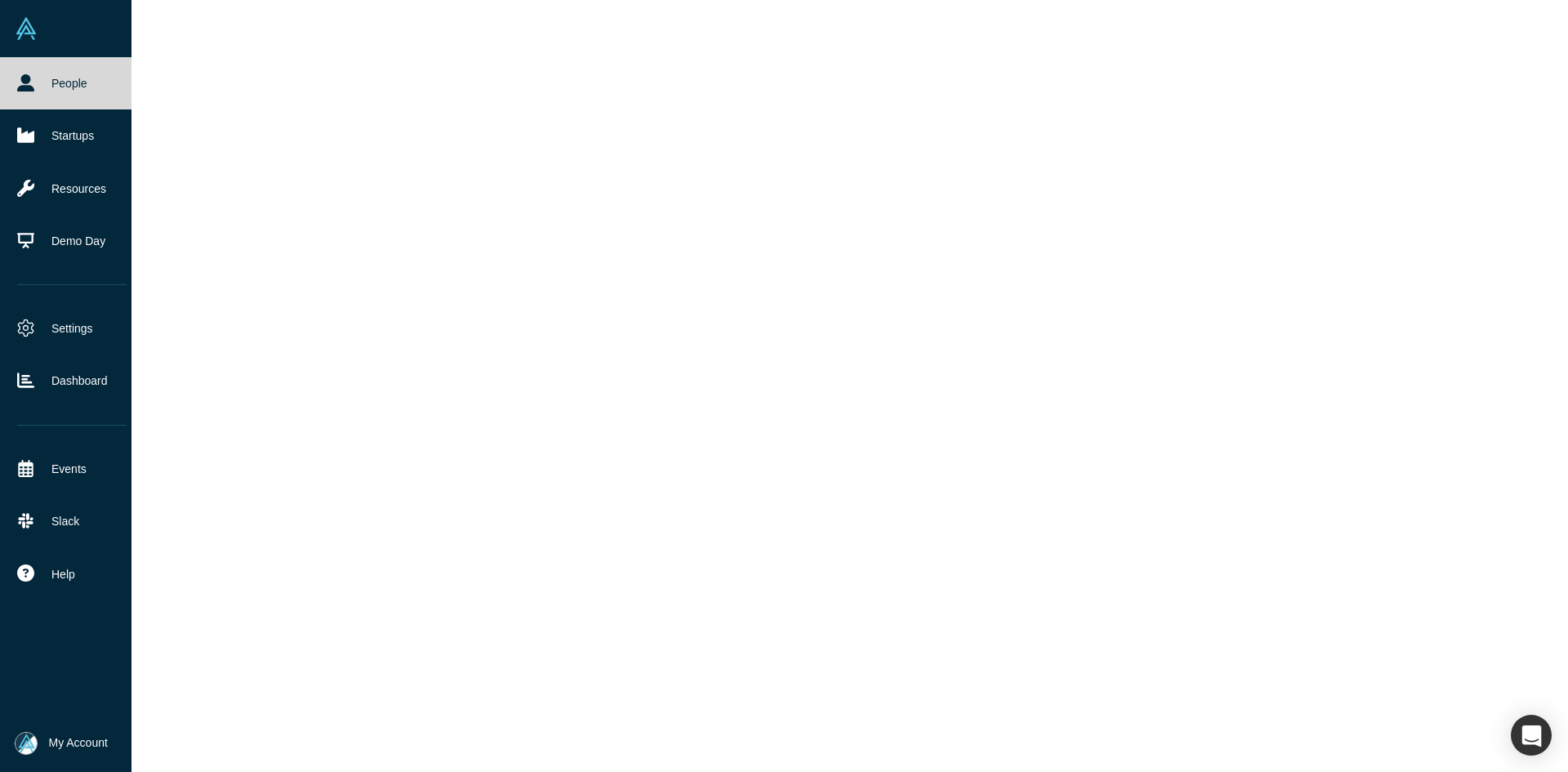
drag, startPoint x: 13, startPoint y: 84, endPoint x: 39, endPoint y: 83, distance: 26.0
click at [13, 84] on link "People" at bounding box center [72, 83] width 144 height 52
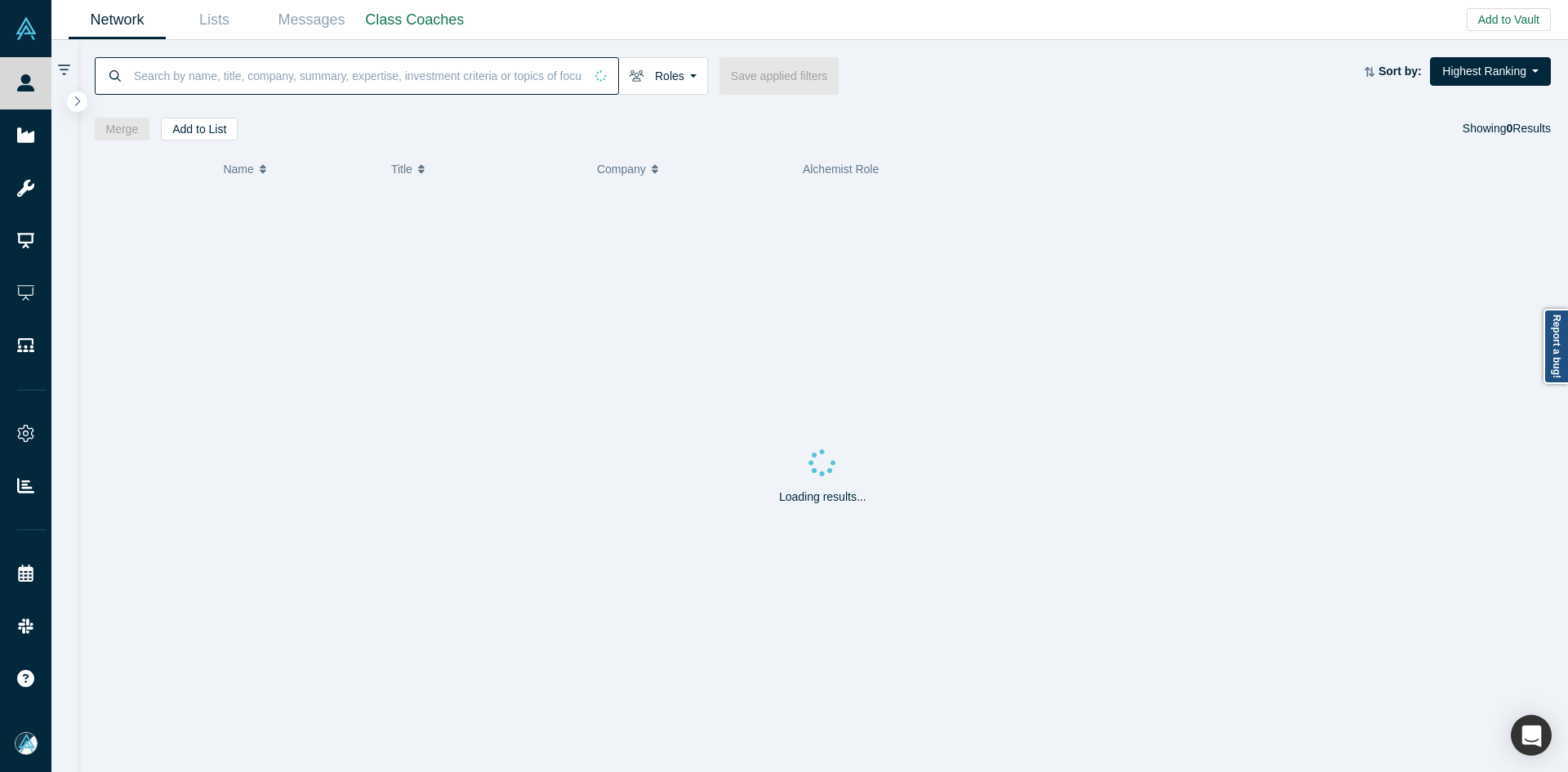
click at [264, 73] on input at bounding box center [358, 75] width 451 height 38
paste input "Denis Vurdov"
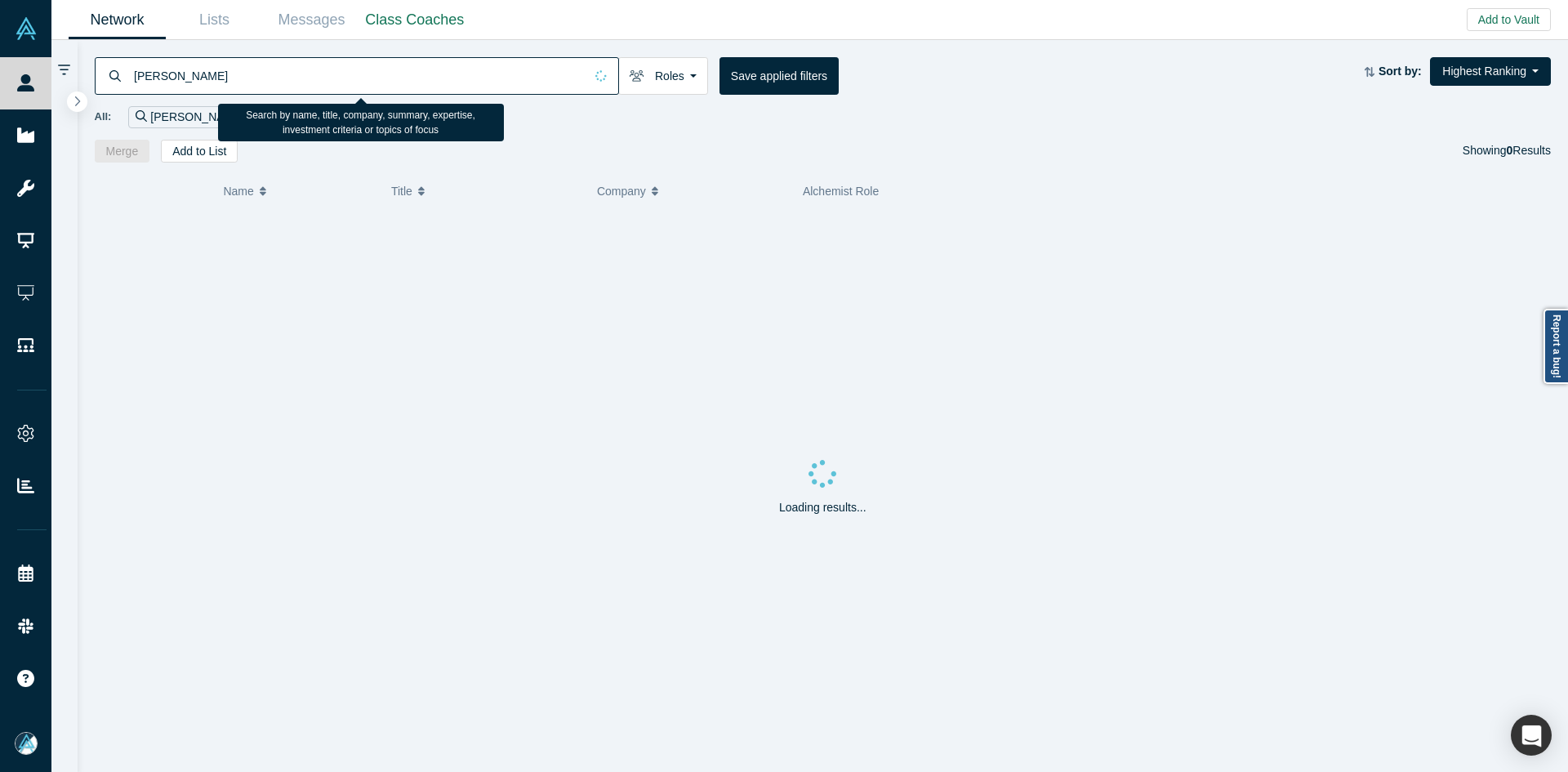
type input "Denis Vurdov"
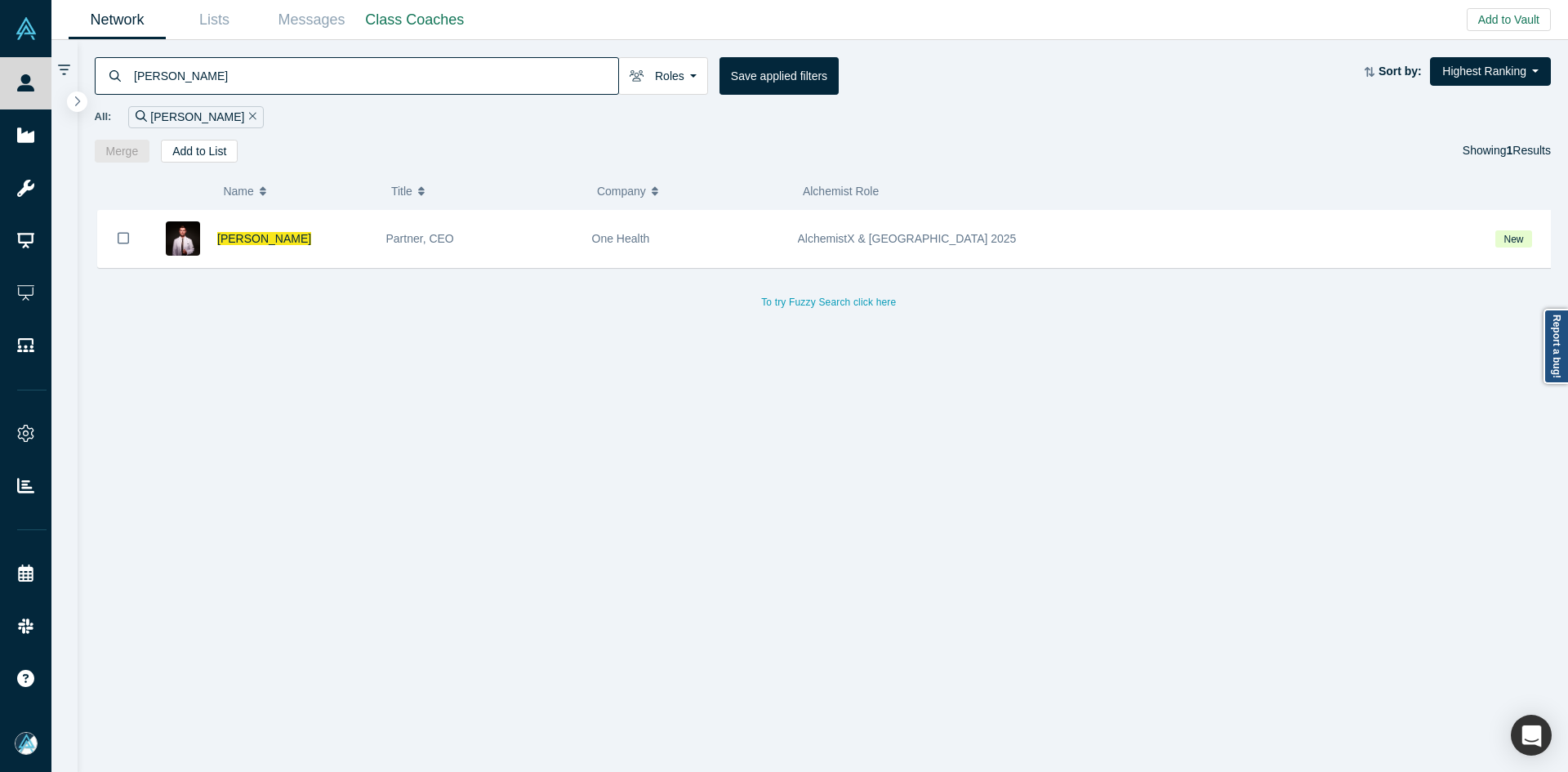
click at [261, 236] on span "Denis Vurdov" at bounding box center [264, 238] width 93 height 13
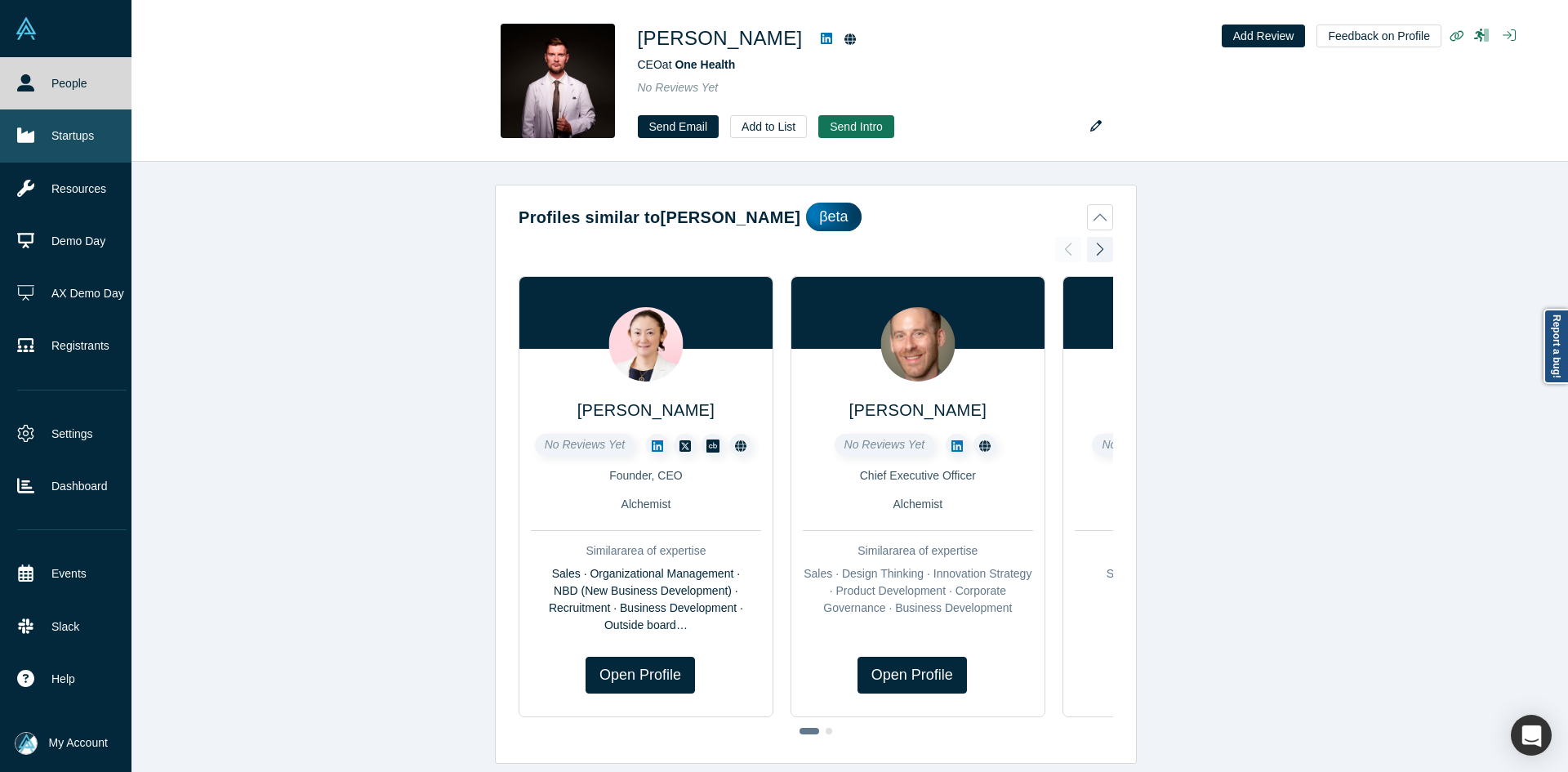
drag, startPoint x: 29, startPoint y: 97, endPoint x: 81, endPoint y: 124, distance: 58.6
click at [29, 97] on link "People" at bounding box center [72, 83] width 144 height 52
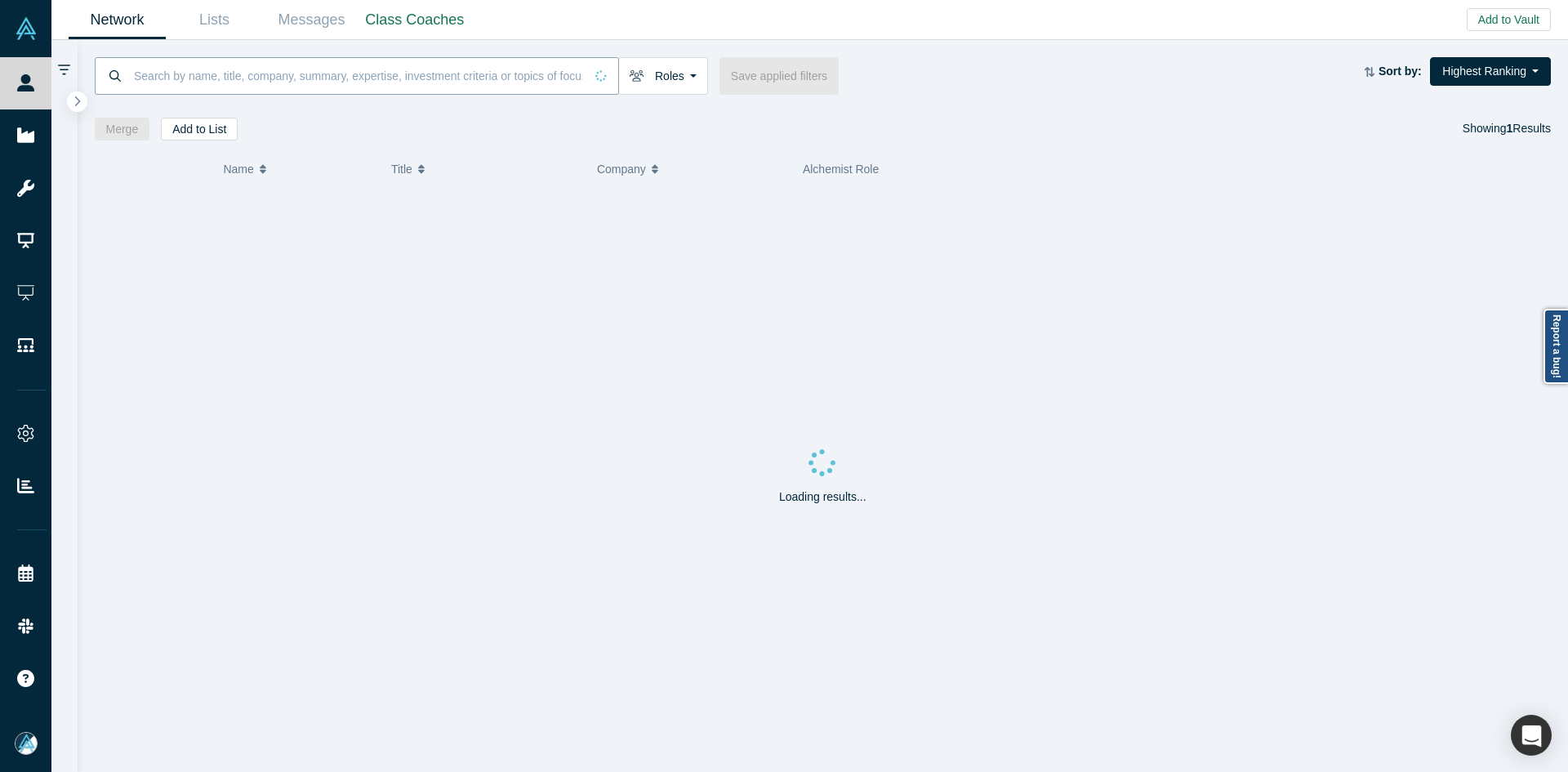
click at [339, 76] on input at bounding box center [358, 75] width 451 height 38
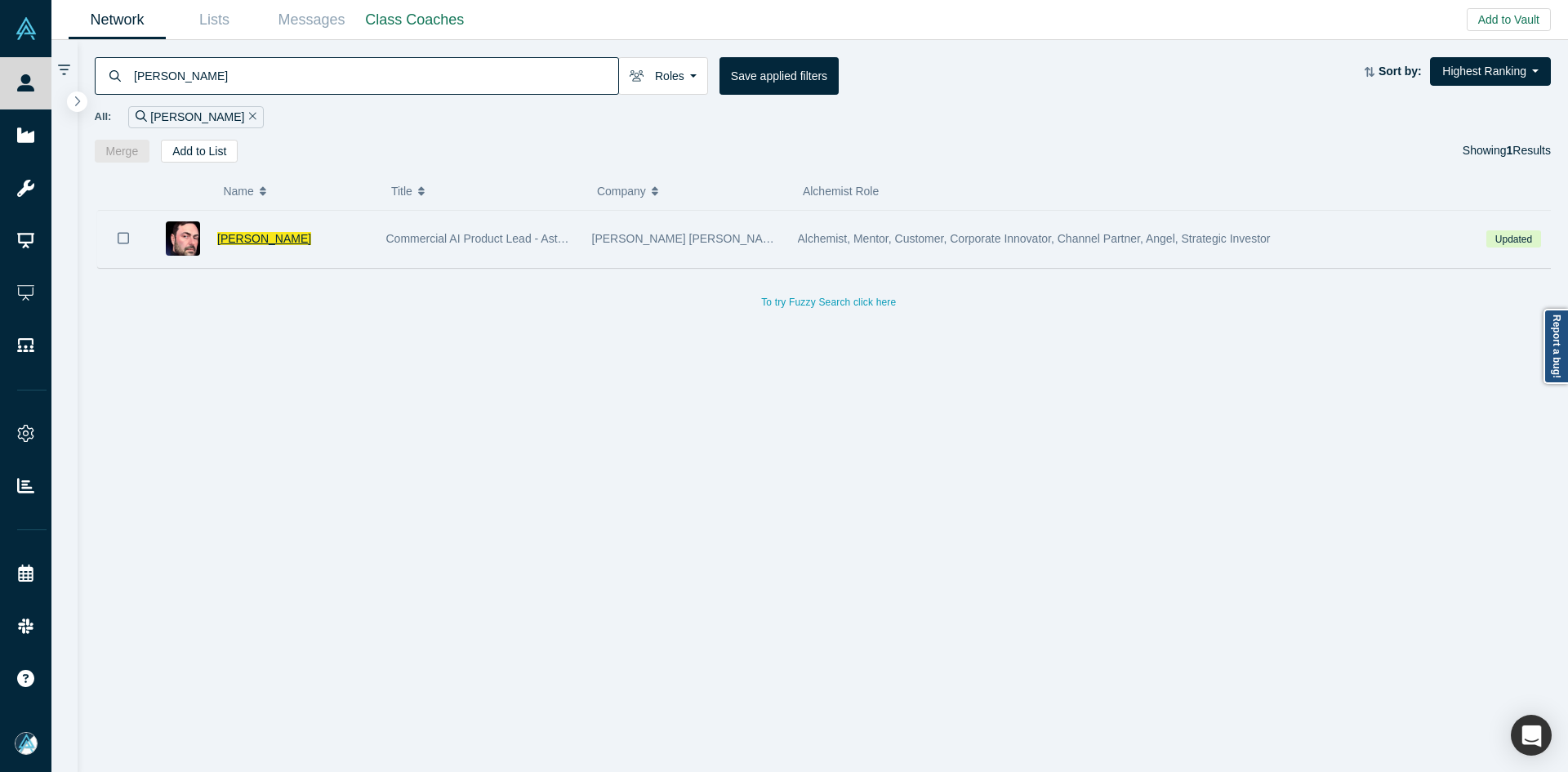
type input "richard svinkin"
click at [224, 237] on span "Richard Svinkin" at bounding box center [264, 238] width 93 height 13
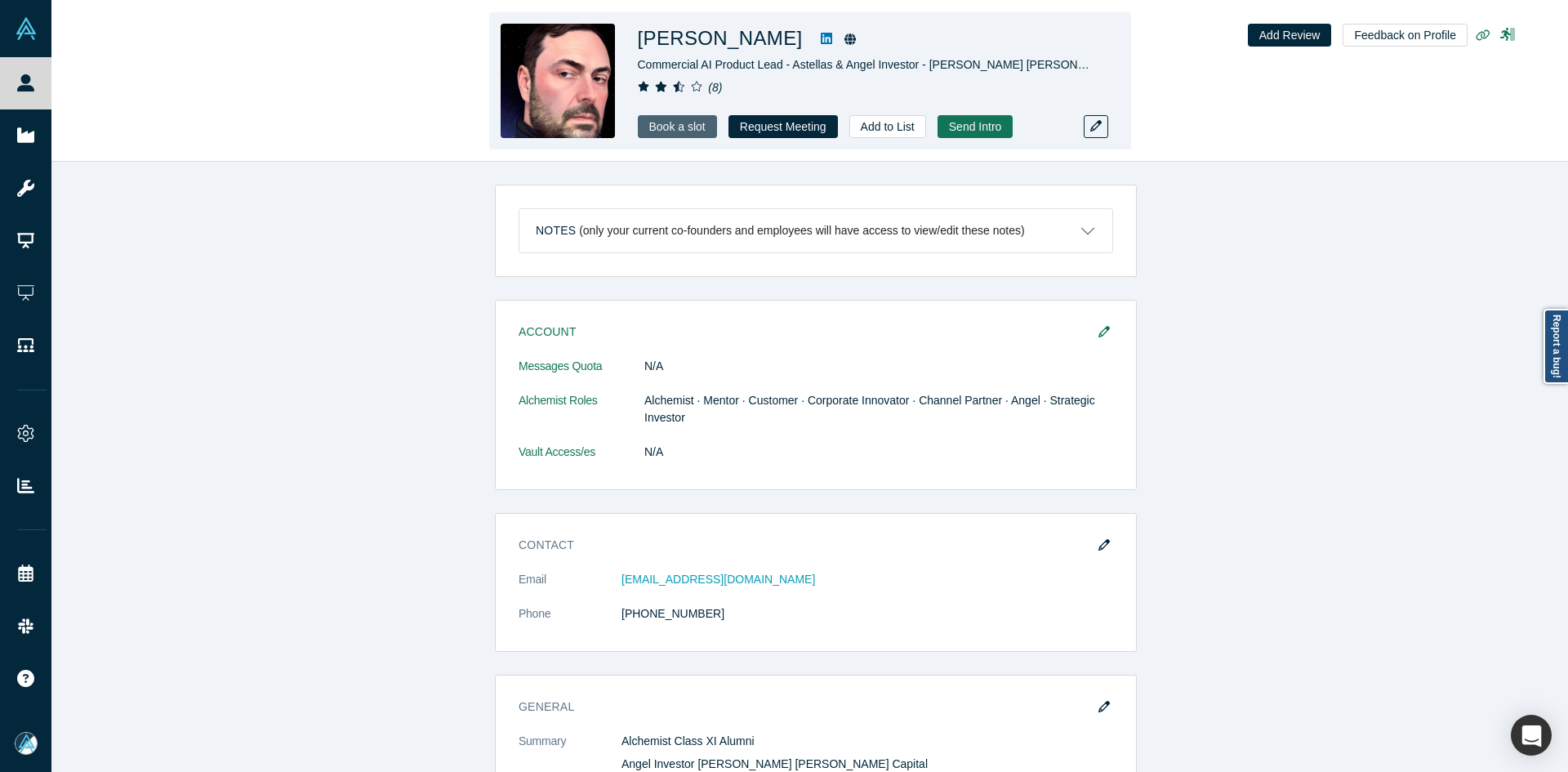
click at [677, 122] on link "Book a slot" at bounding box center [677, 126] width 79 height 22
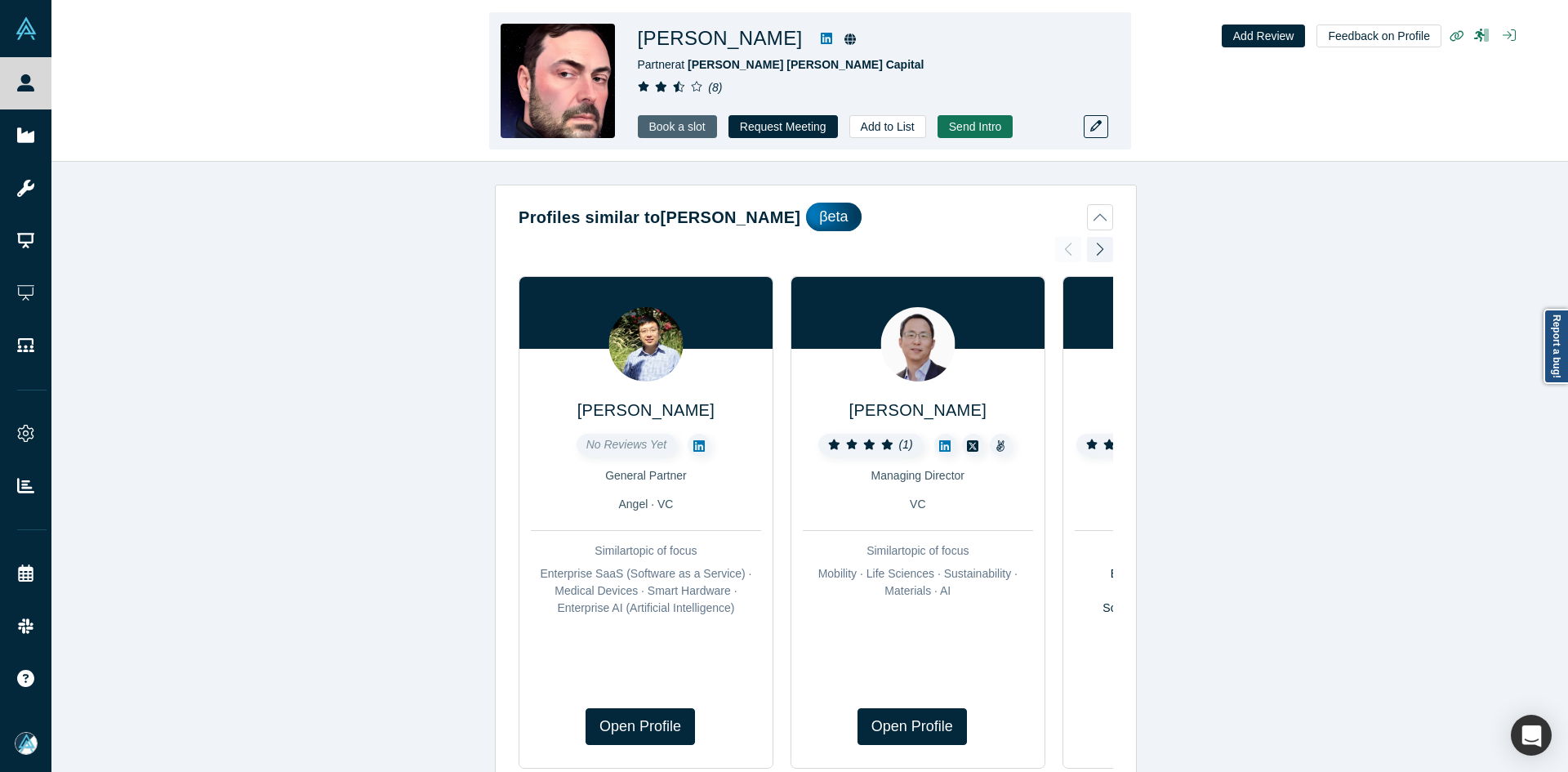
click at [670, 120] on link "Book a slot" at bounding box center [677, 126] width 79 height 22
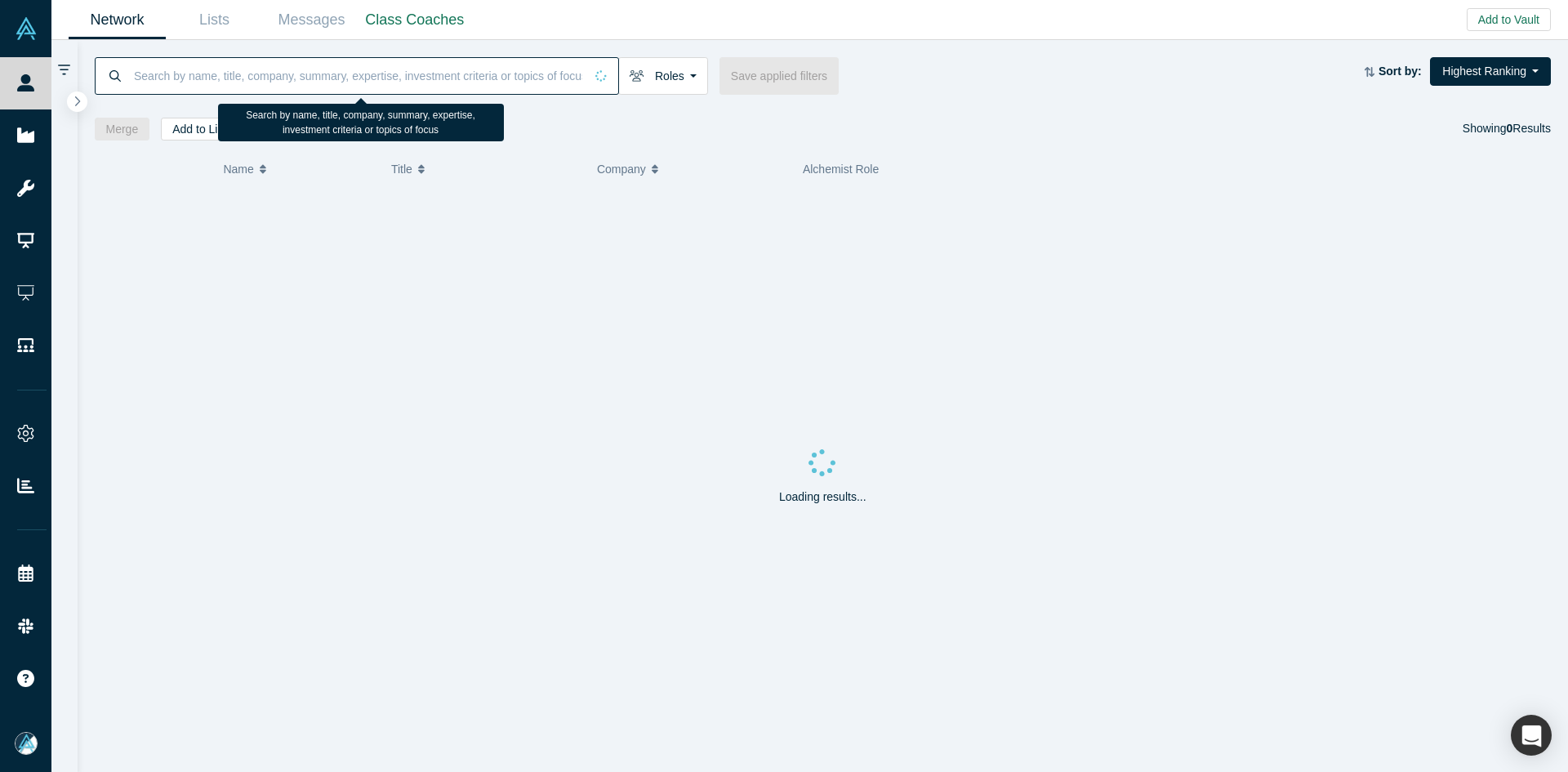
click at [196, 76] on input at bounding box center [358, 75] width 451 height 38
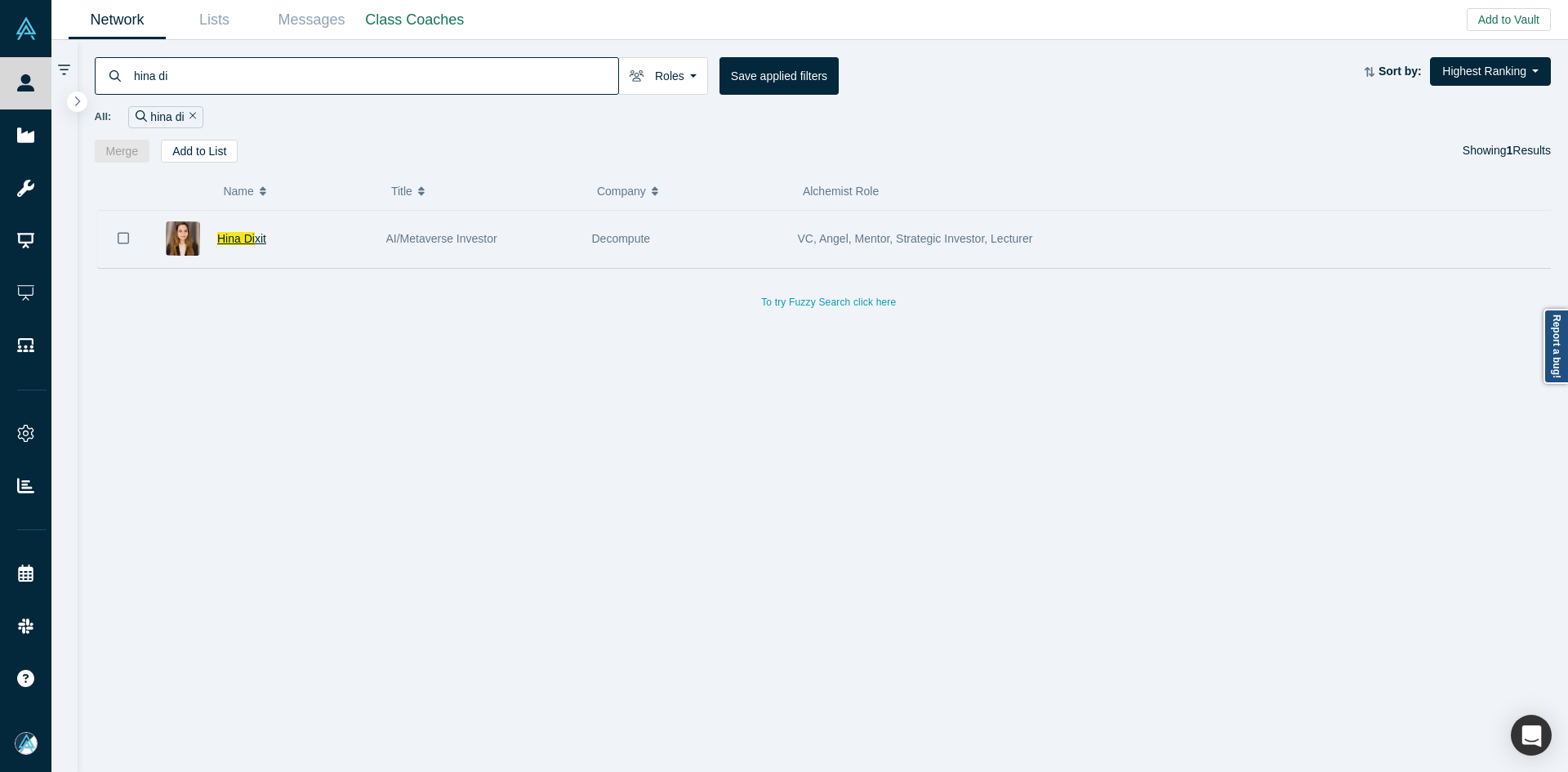
type input "hina di"
click at [243, 244] on span "Hina Di" at bounding box center [235, 238] width 37 height 13
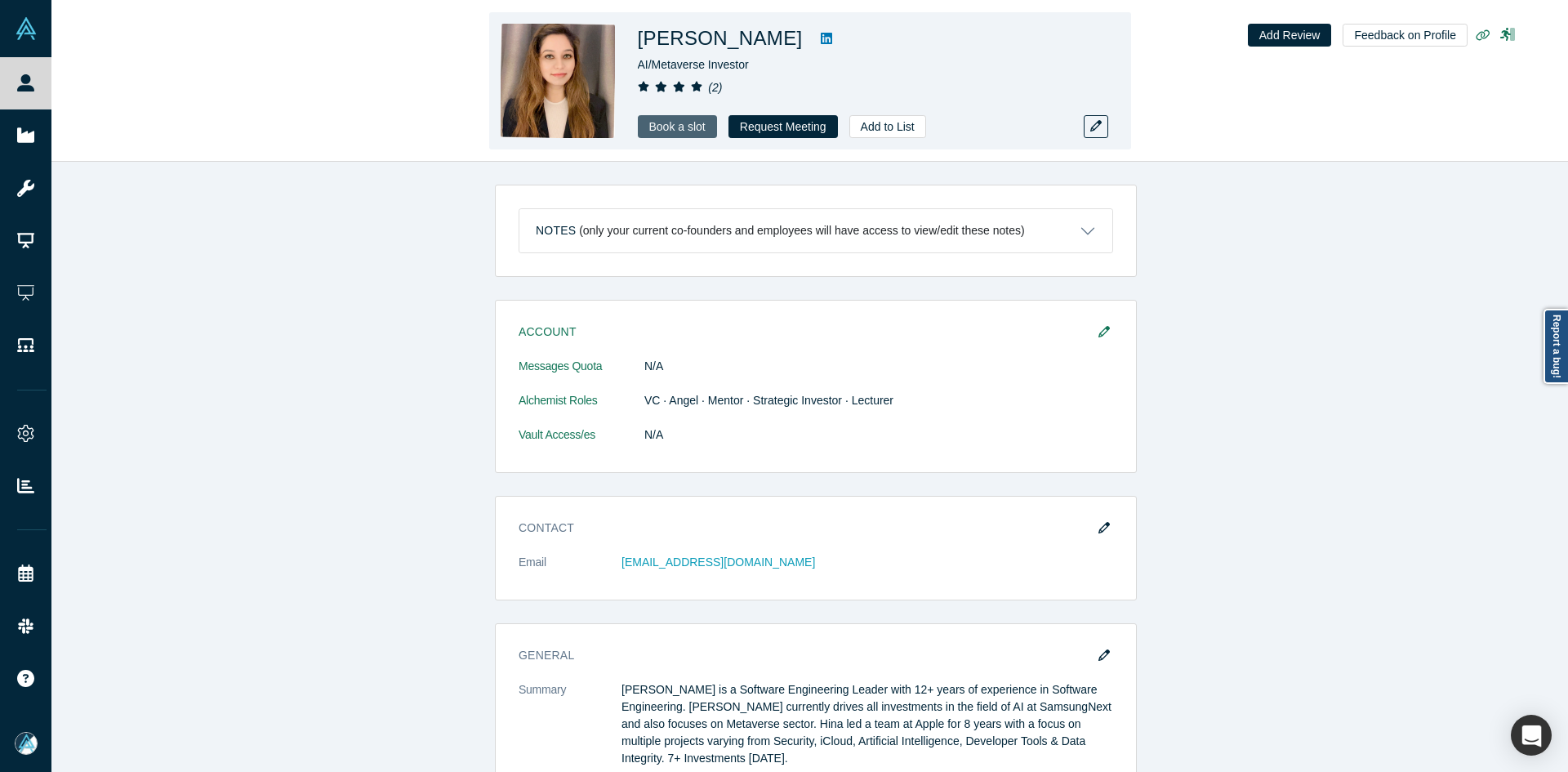
click at [684, 137] on link "Book a slot" at bounding box center [677, 126] width 79 height 22
